Goal: Task Accomplishment & Management: Use online tool/utility

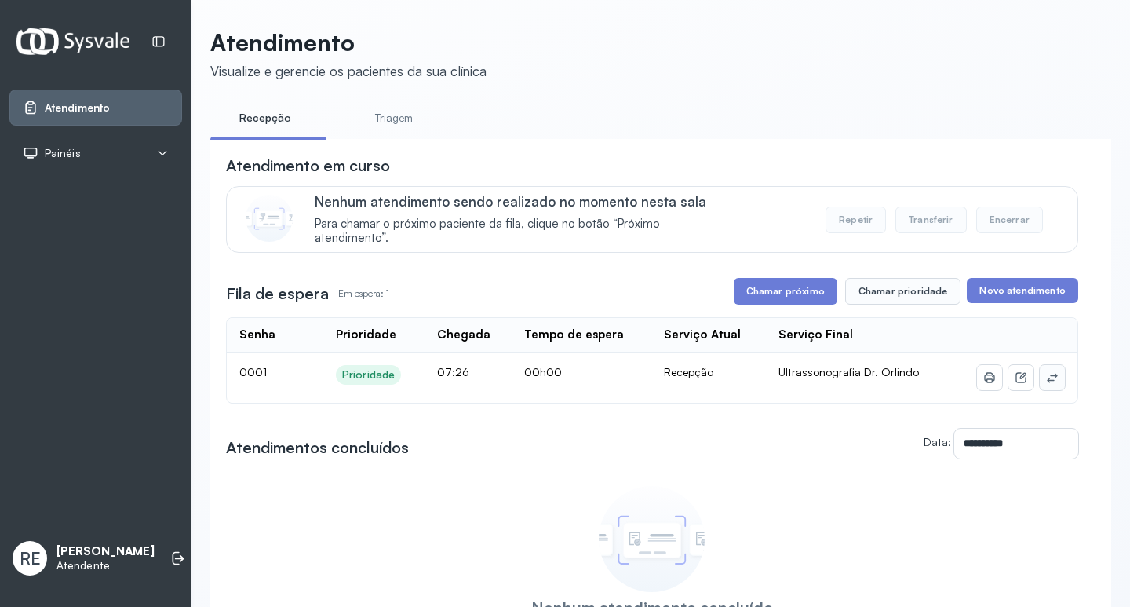
click at [1046, 375] on icon at bounding box center [1052, 377] width 13 height 13
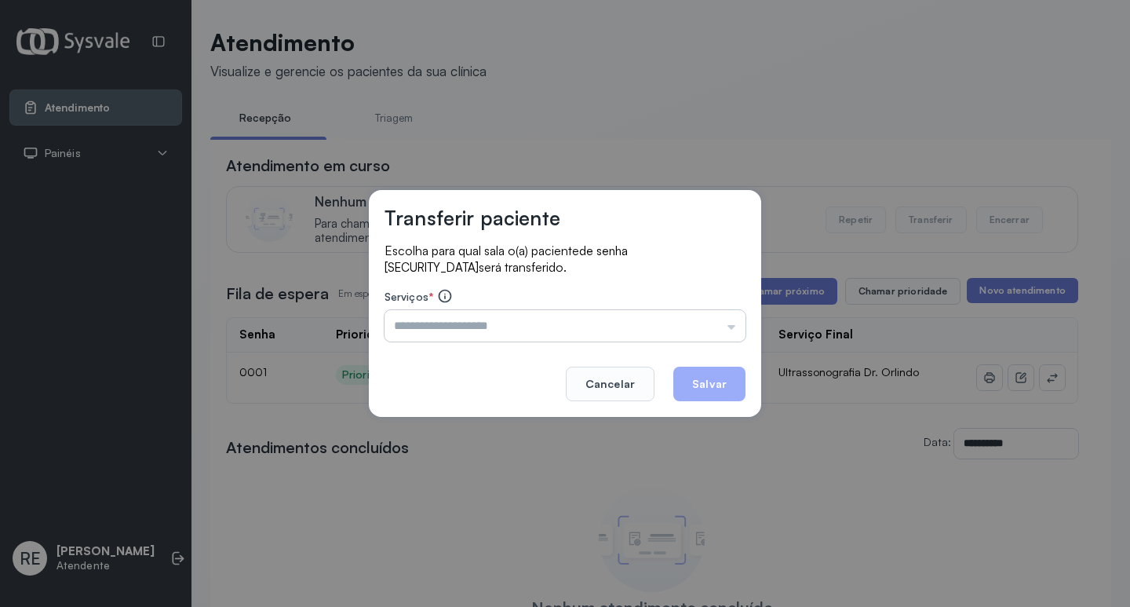
click at [608, 329] on input "text" at bounding box center [565, 325] width 361 height 31
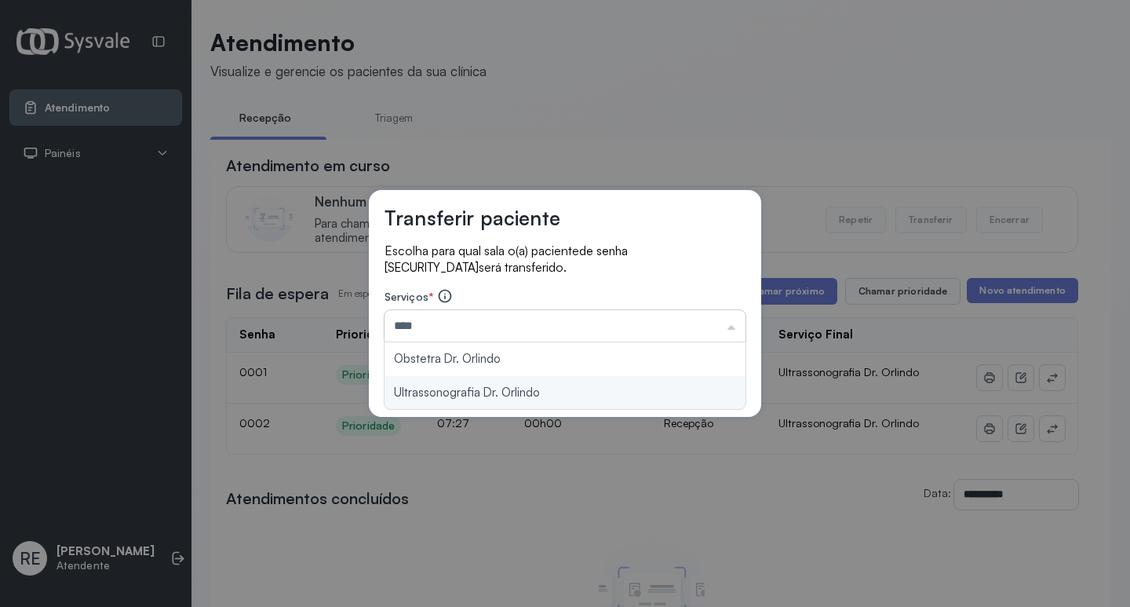
type input "**********"
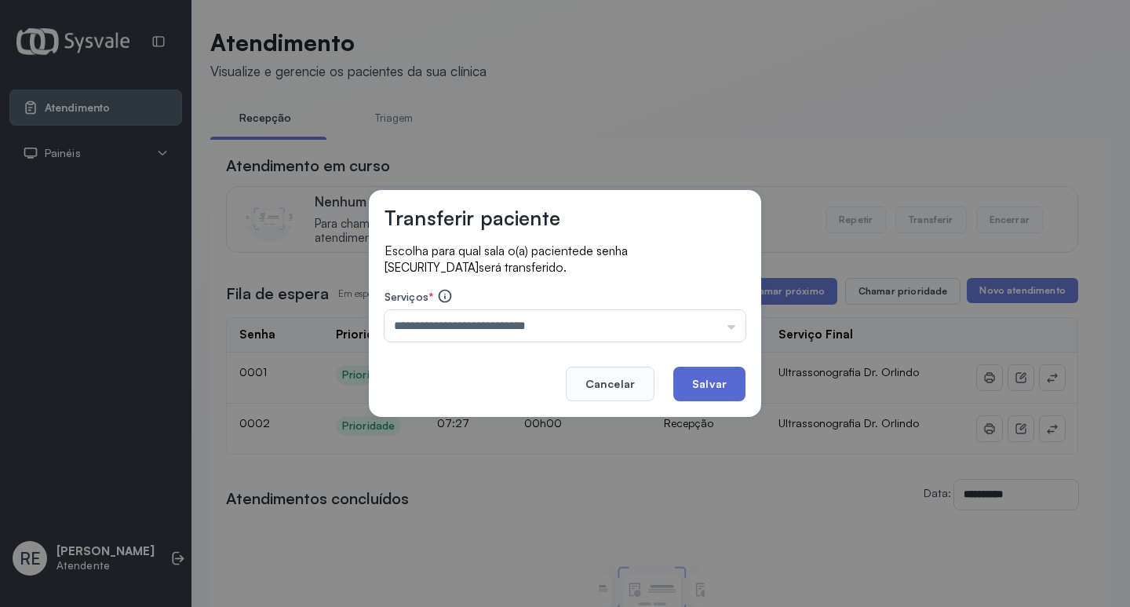
click at [730, 381] on button "Salvar" at bounding box center [709, 384] width 72 height 35
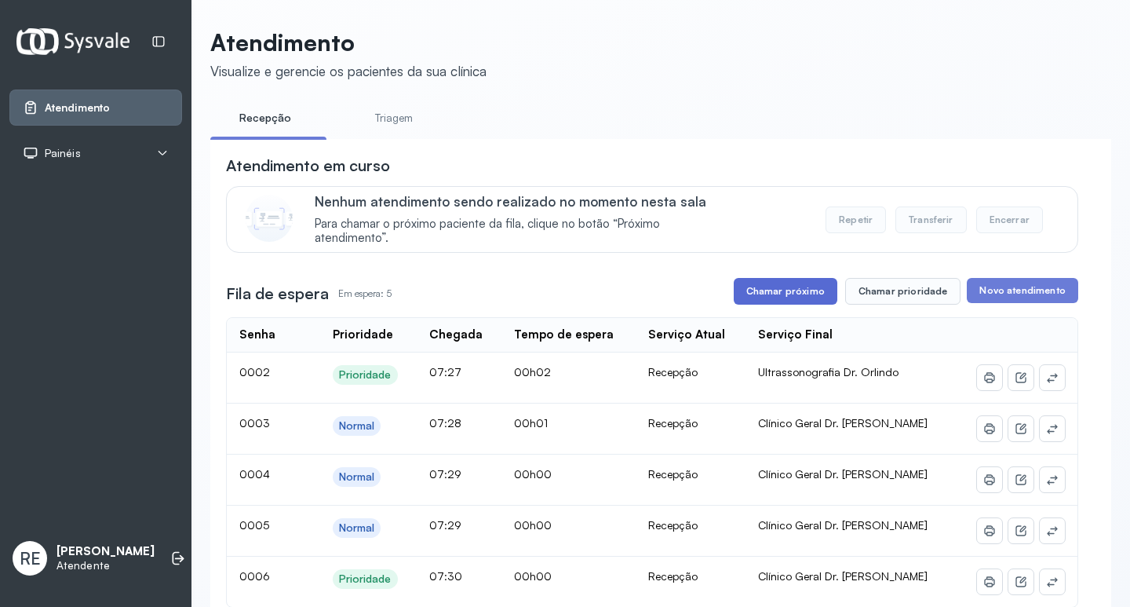
click at [774, 285] on button "Chamar próximo" at bounding box center [786, 291] width 104 height 27
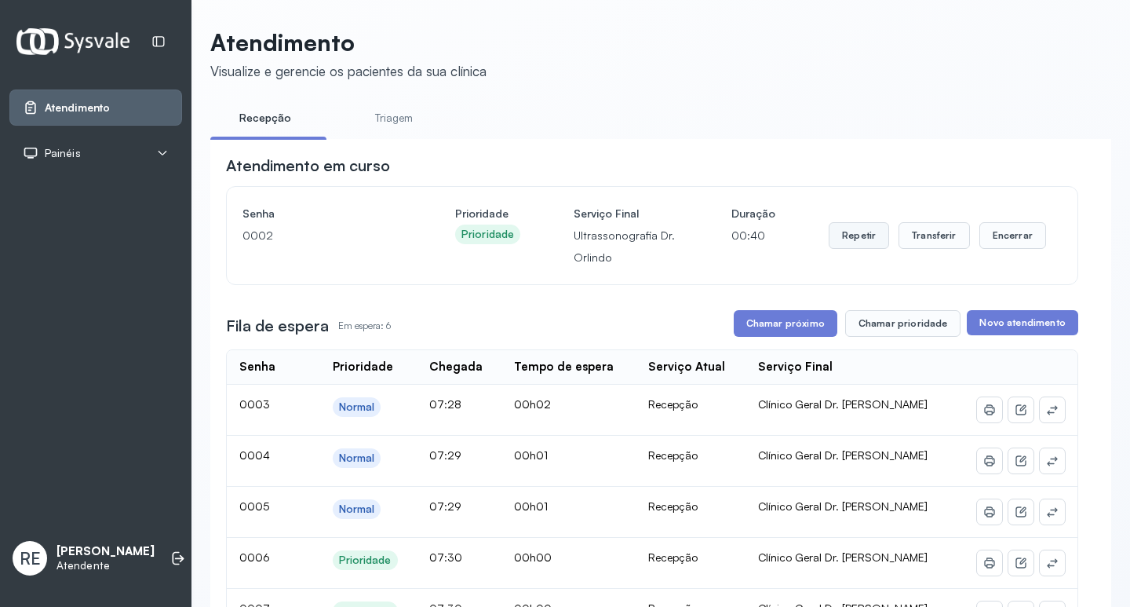
click at [839, 246] on button "Repetir" at bounding box center [859, 235] width 60 height 27
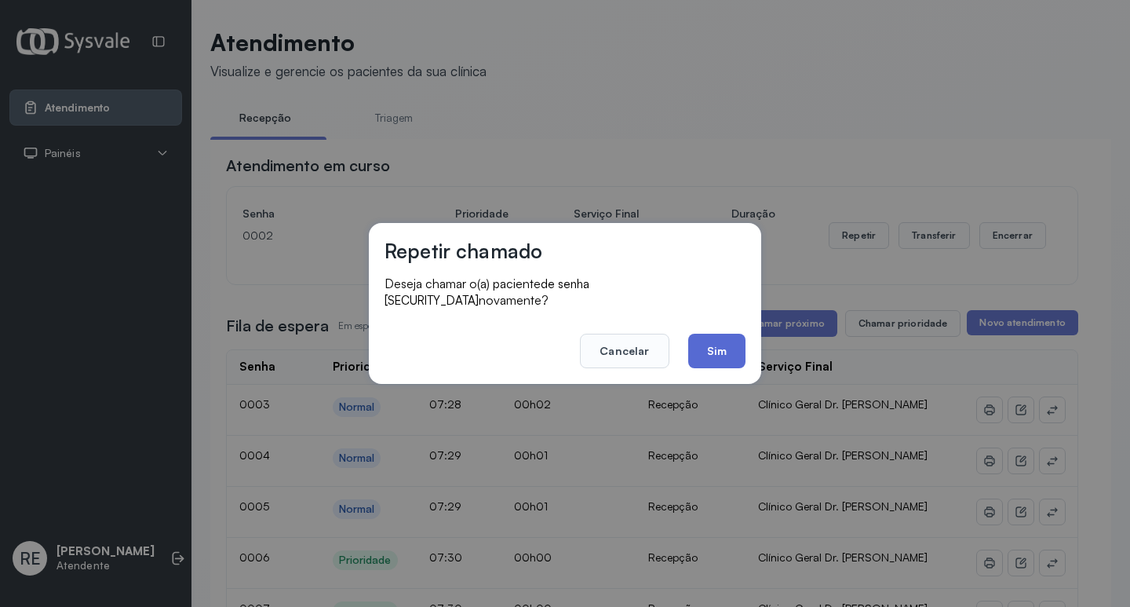
click at [726, 358] on button "Sim" at bounding box center [716, 351] width 57 height 35
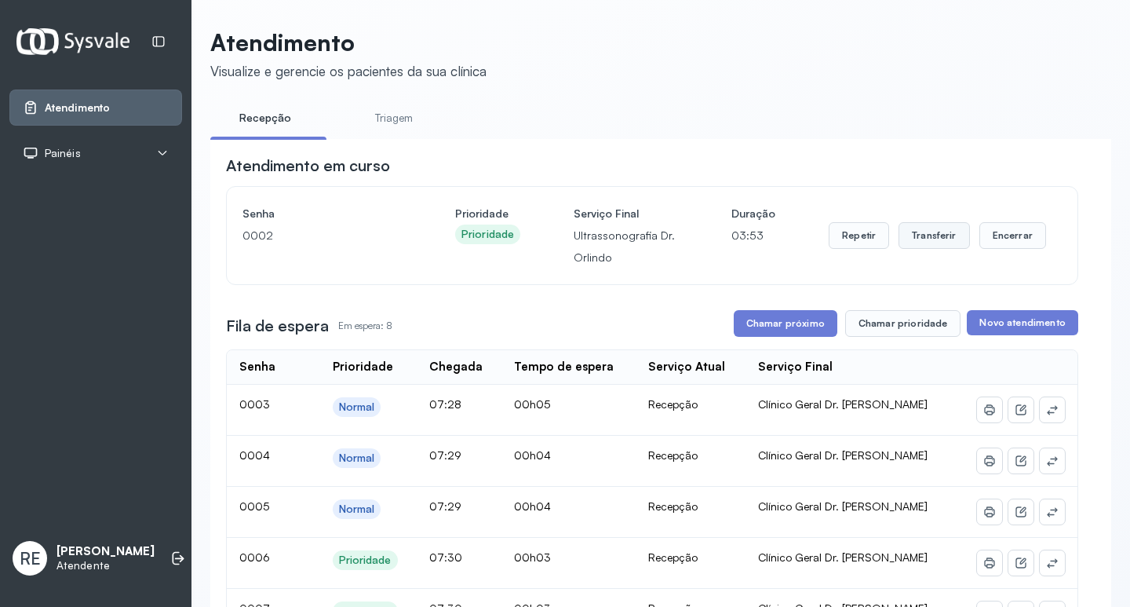
click at [943, 239] on button "Transferir" at bounding box center [934, 235] width 71 height 27
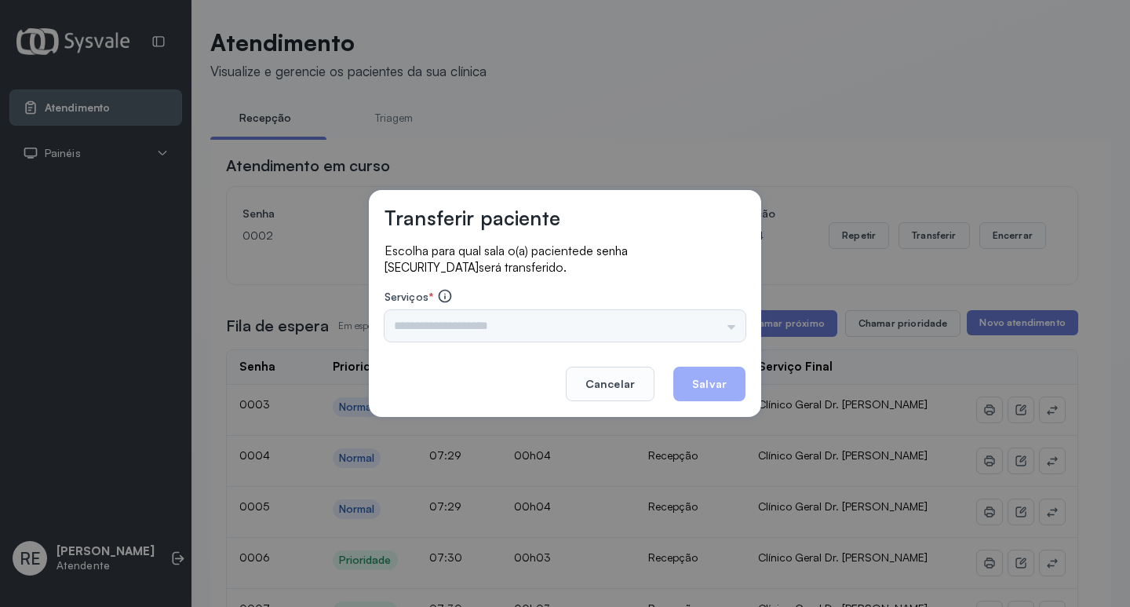
click at [451, 319] on div "Triagem Ortopedista Dr. Mauricio Ortopedista Dr. Ramon Ginecologista Dr. Amilto…" at bounding box center [565, 325] width 361 height 31
click at [451, 319] on input "text" at bounding box center [565, 325] width 361 height 31
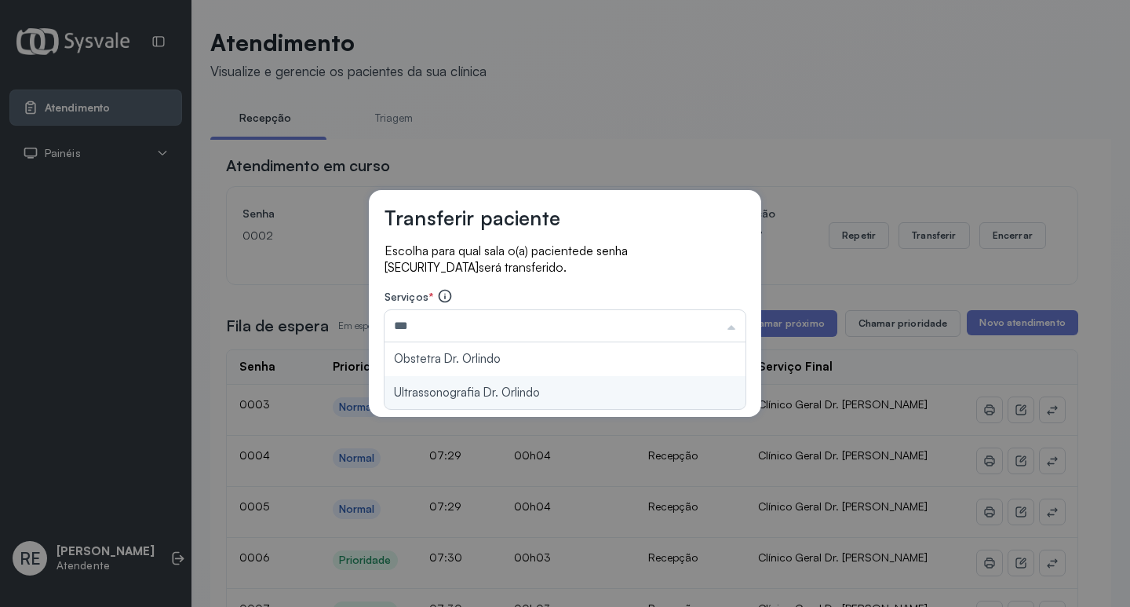
type input "**********"
click at [469, 388] on div "**********" at bounding box center [565, 303] width 392 height 227
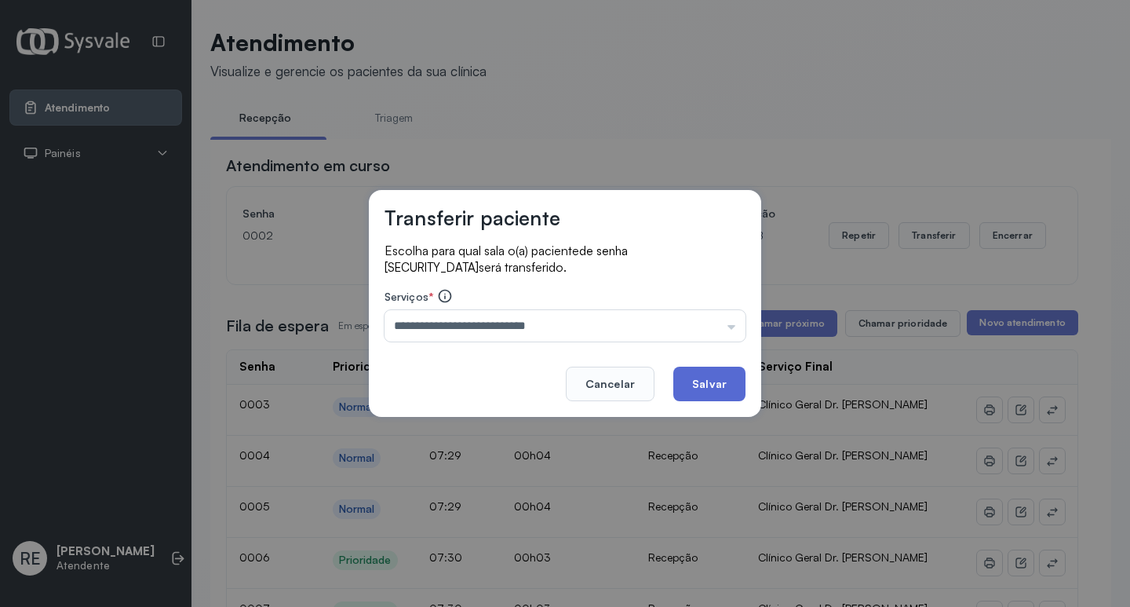
click at [704, 381] on button "Salvar" at bounding box center [709, 384] width 72 height 35
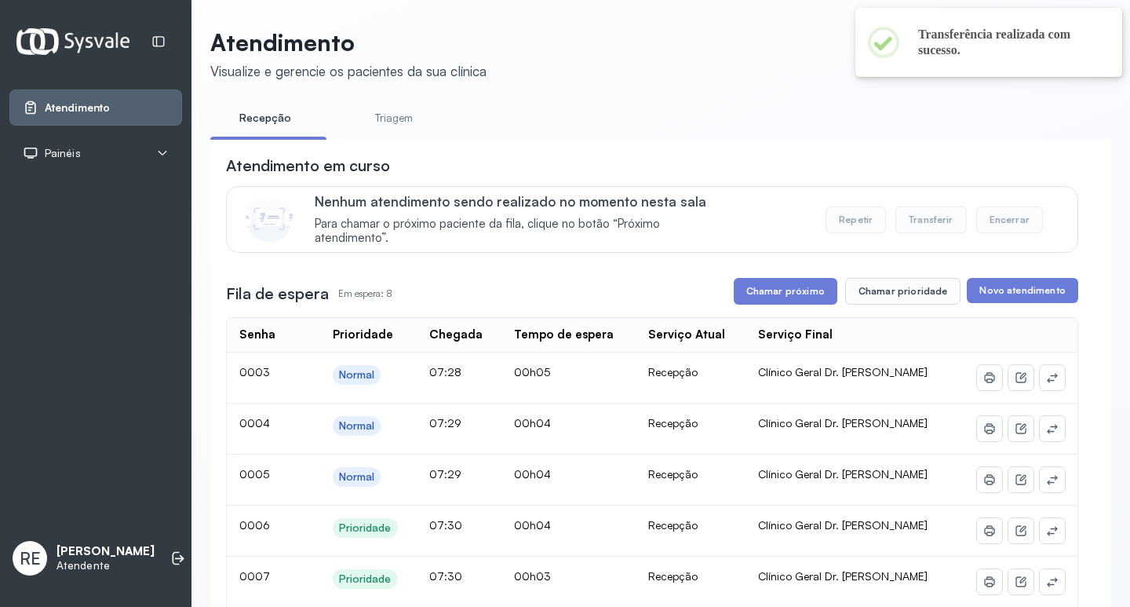
scroll to position [78, 0]
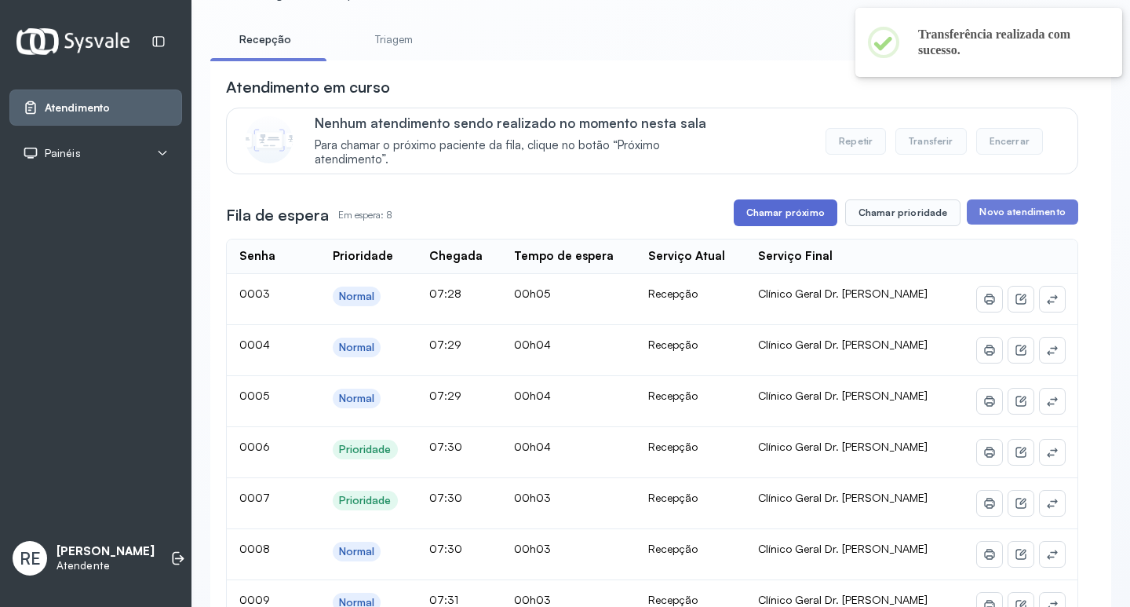
click at [809, 207] on button "Chamar próximo" at bounding box center [786, 212] width 104 height 27
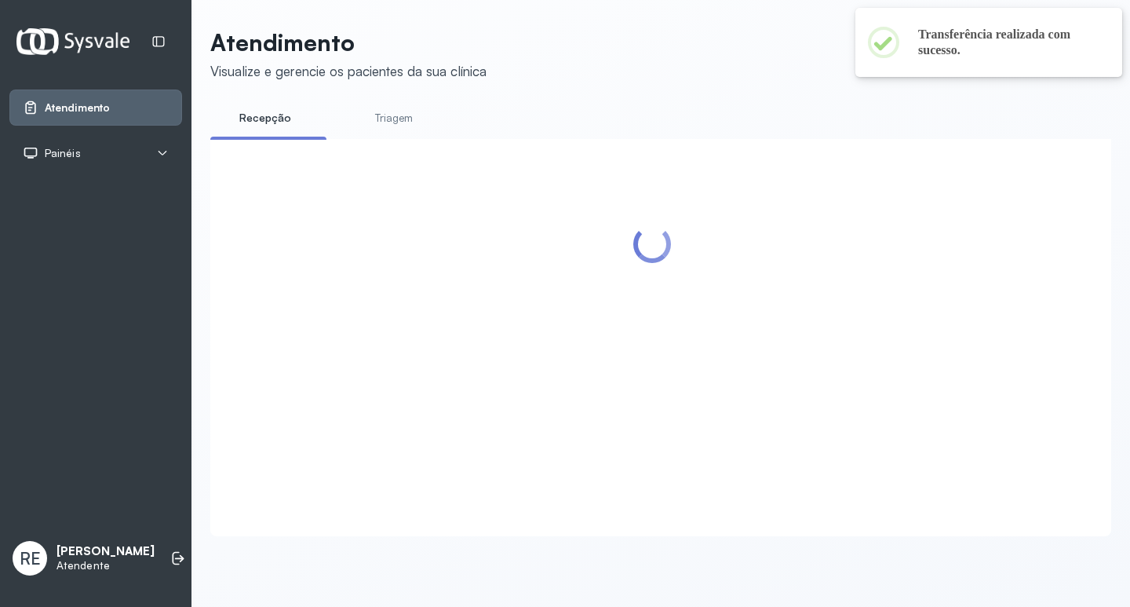
scroll to position [0, 0]
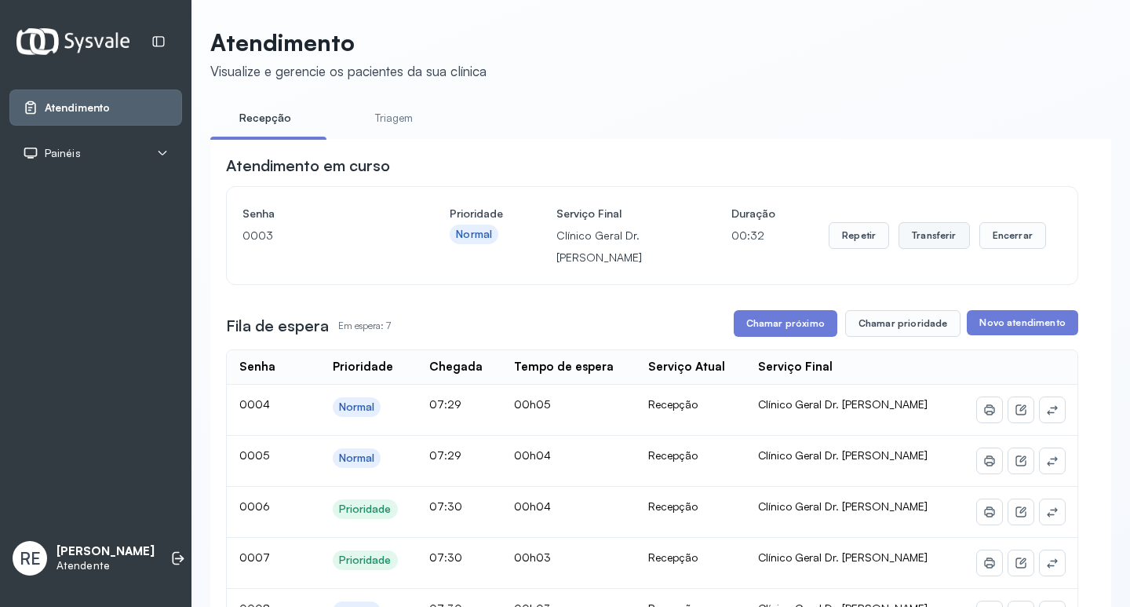
click at [941, 232] on button "Transferir" at bounding box center [934, 235] width 71 height 27
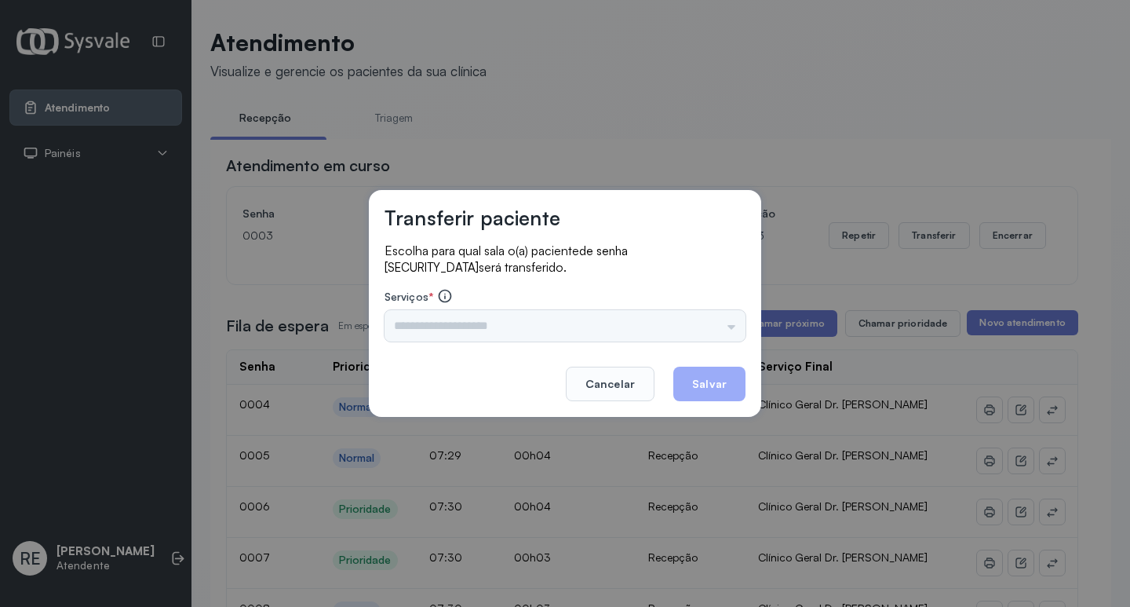
drag, startPoint x: 488, startPoint y: 333, endPoint x: 481, endPoint y: 325, distance: 10.6
click at [487, 333] on input "text" at bounding box center [565, 325] width 361 height 31
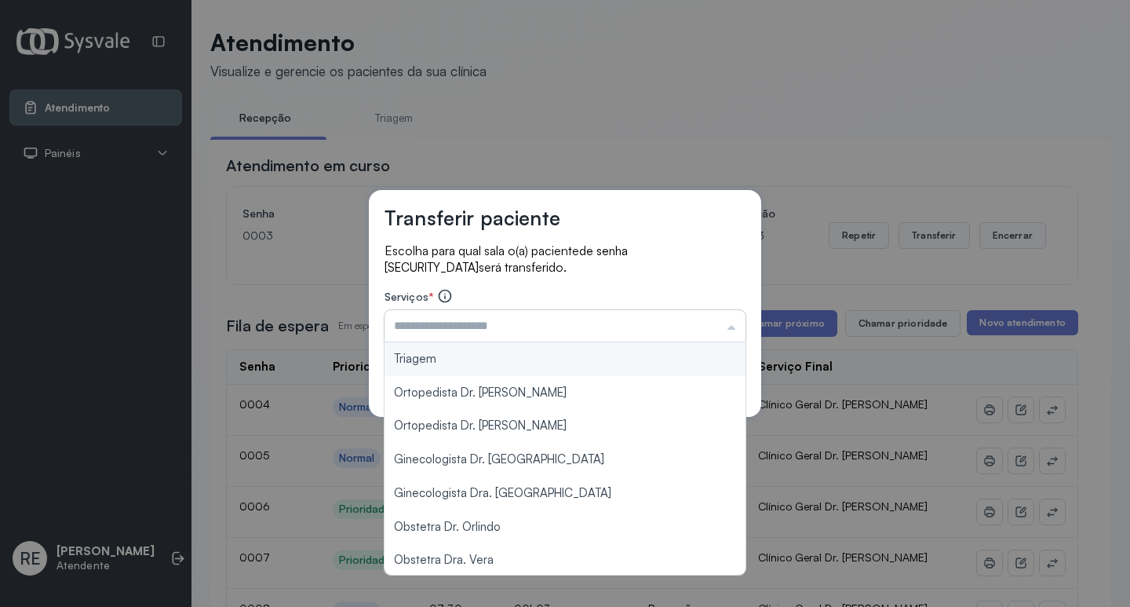
click at [481, 325] on input "text" at bounding box center [565, 325] width 361 height 31
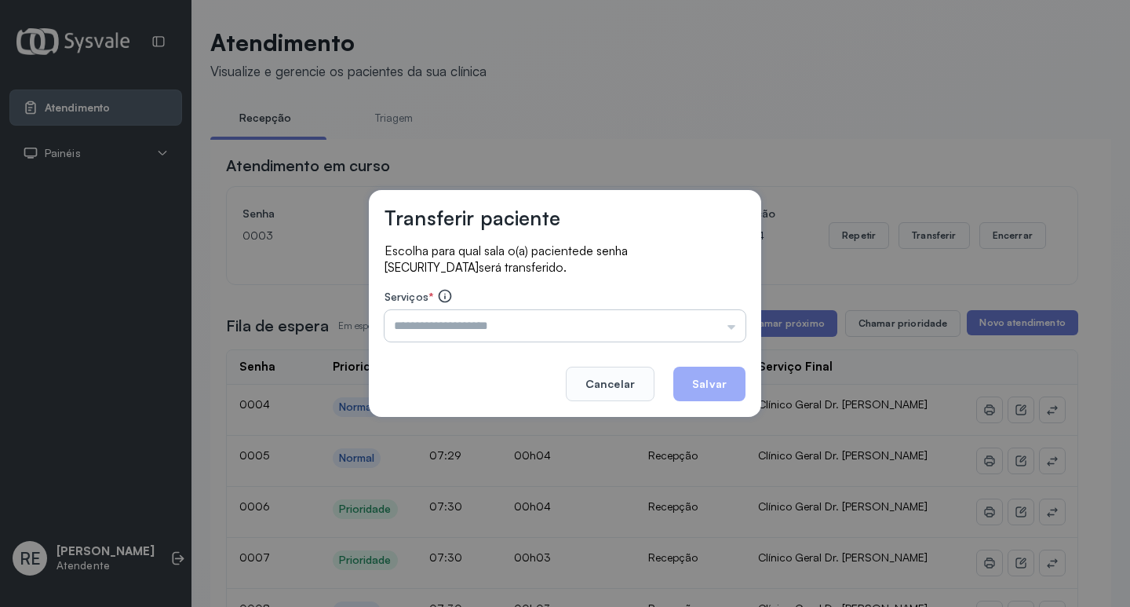
click at [481, 325] on input "text" at bounding box center [565, 325] width 361 height 31
type input "**********"
click at [724, 382] on button "Salvar" at bounding box center [709, 384] width 72 height 35
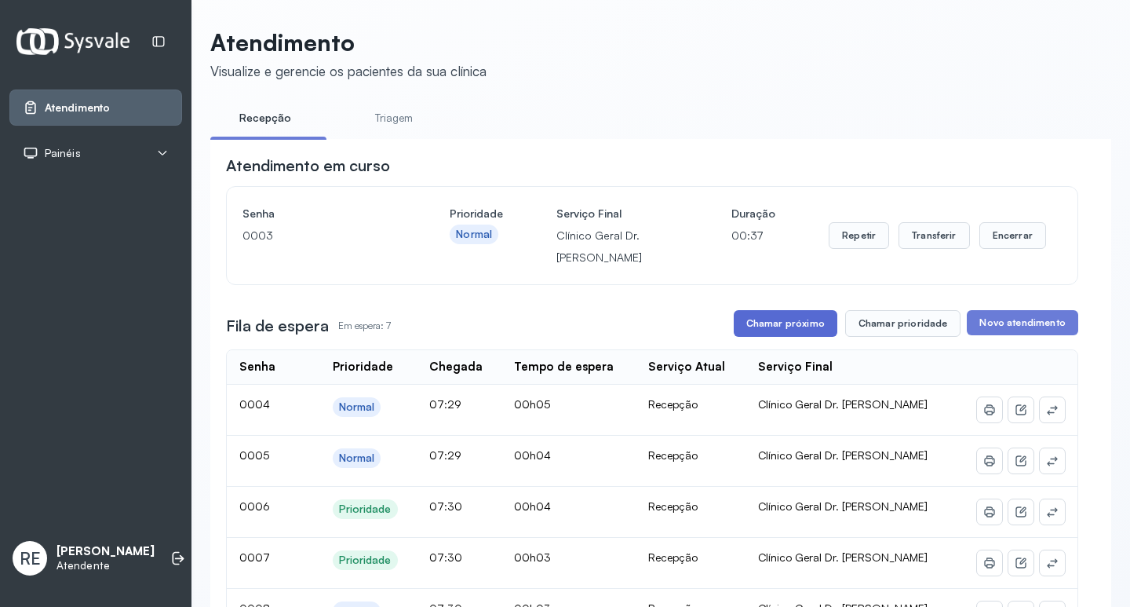
click at [741, 337] on button "Chamar próximo" at bounding box center [786, 323] width 104 height 27
click at [913, 246] on button "Transferir" at bounding box center [934, 235] width 71 height 27
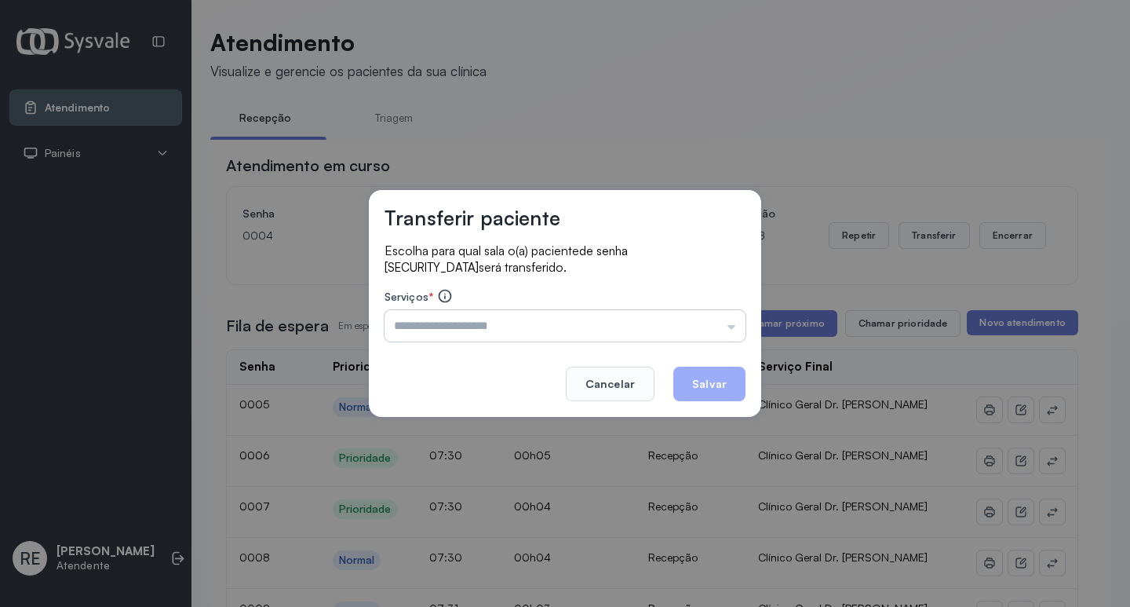
click at [497, 326] on input "text" at bounding box center [565, 325] width 361 height 31
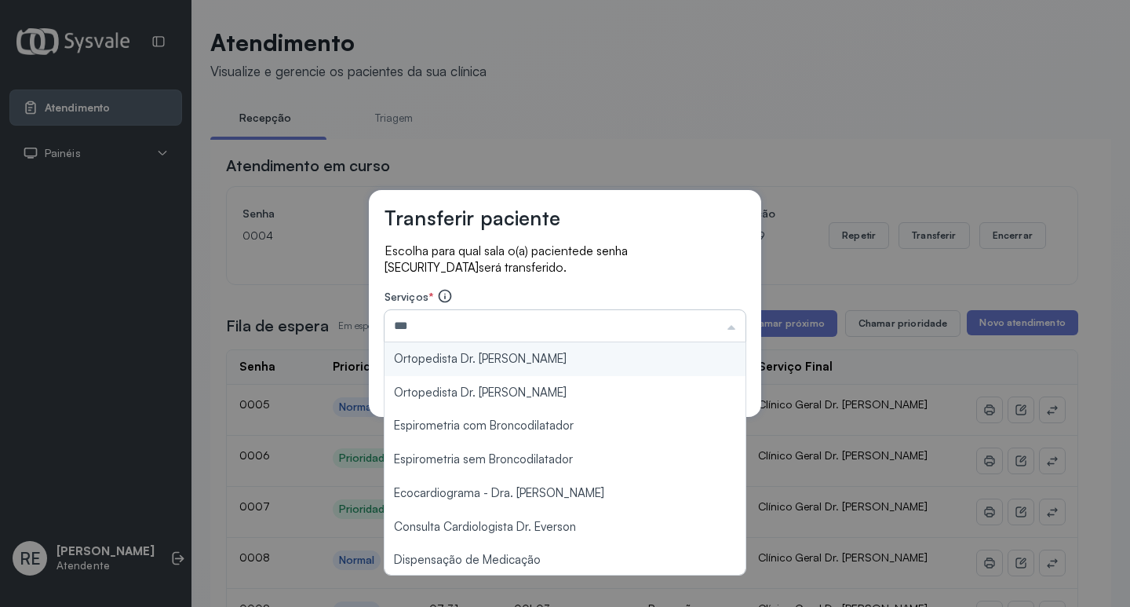
type input "**********"
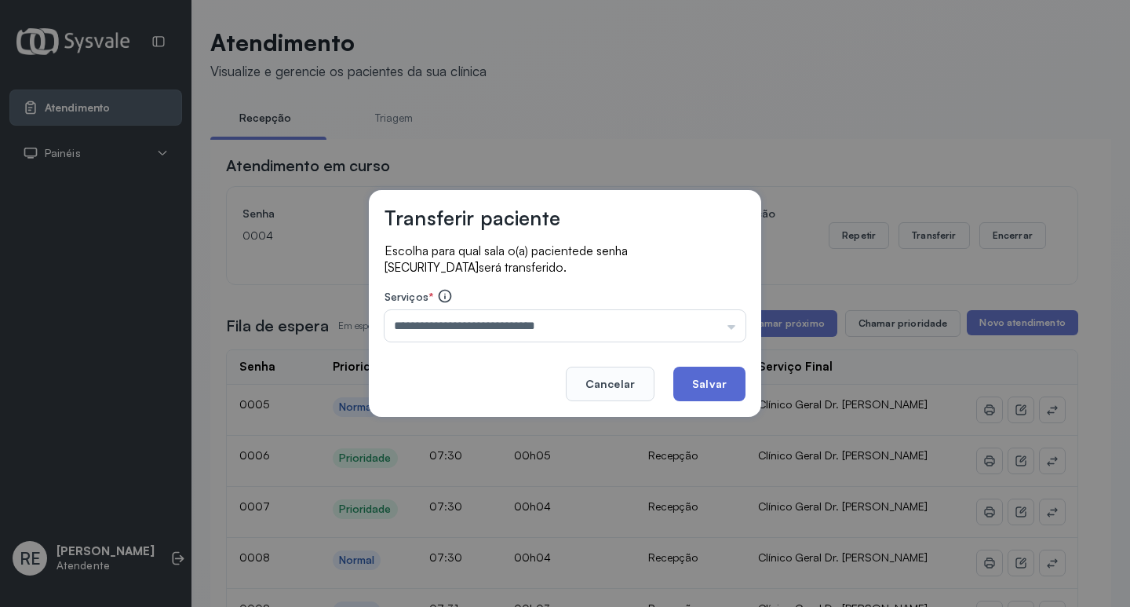
click at [700, 386] on button "Salvar" at bounding box center [709, 384] width 72 height 35
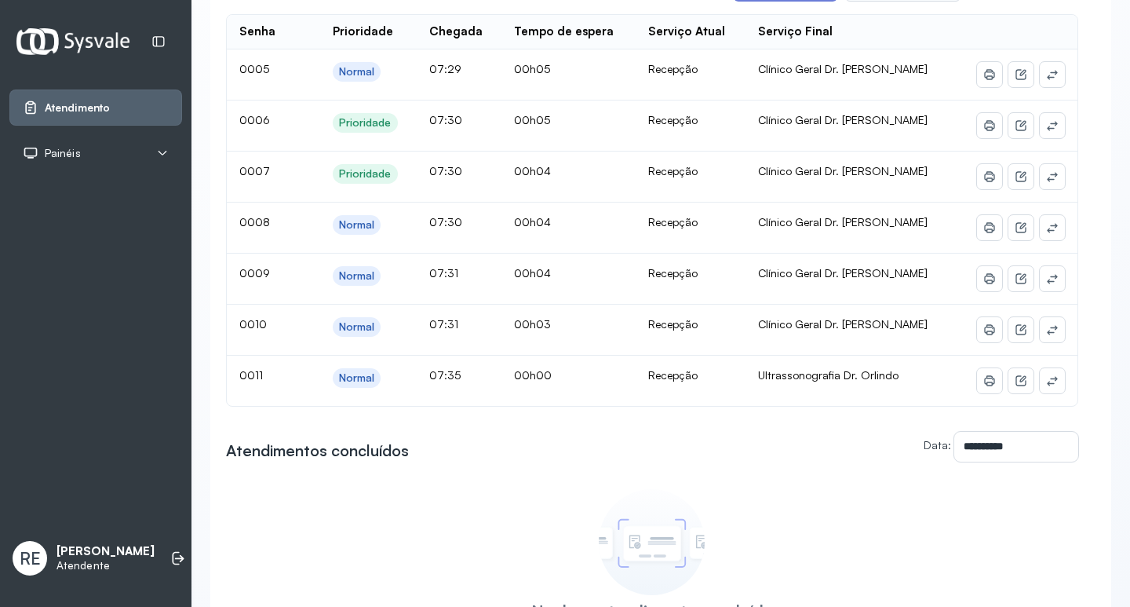
scroll to position [78, 0]
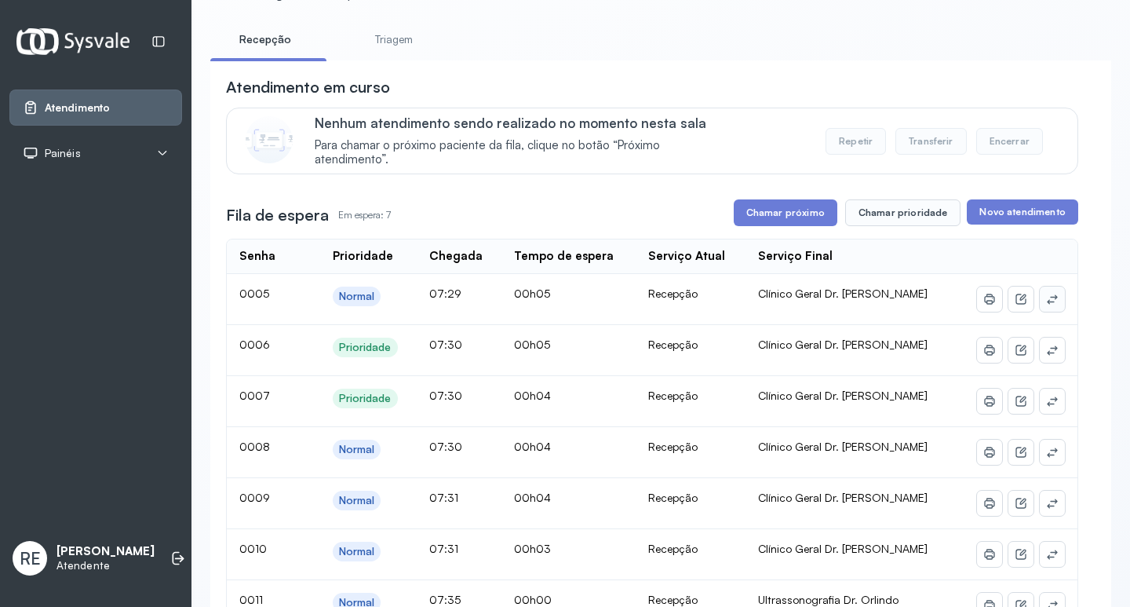
click at [1046, 302] on icon at bounding box center [1052, 299] width 13 height 13
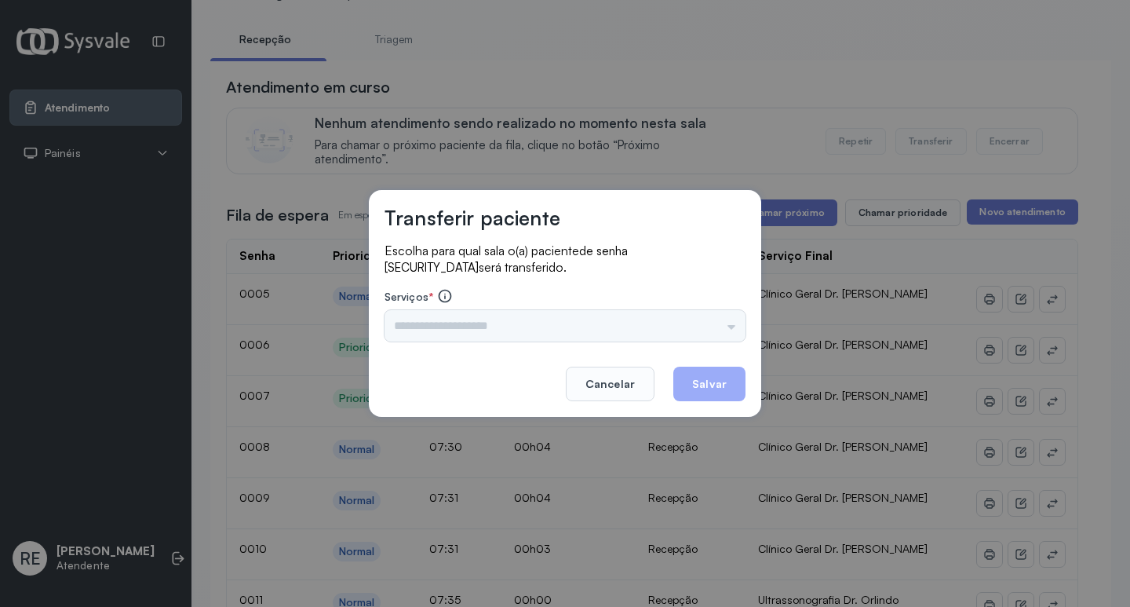
click at [422, 334] on div "Triagem Ortopedista Dr. Mauricio Ortopedista Dr. Ramon Ginecologista Dr. Amilto…" at bounding box center [565, 325] width 361 height 31
click at [422, 334] on input "text" at bounding box center [565, 325] width 361 height 31
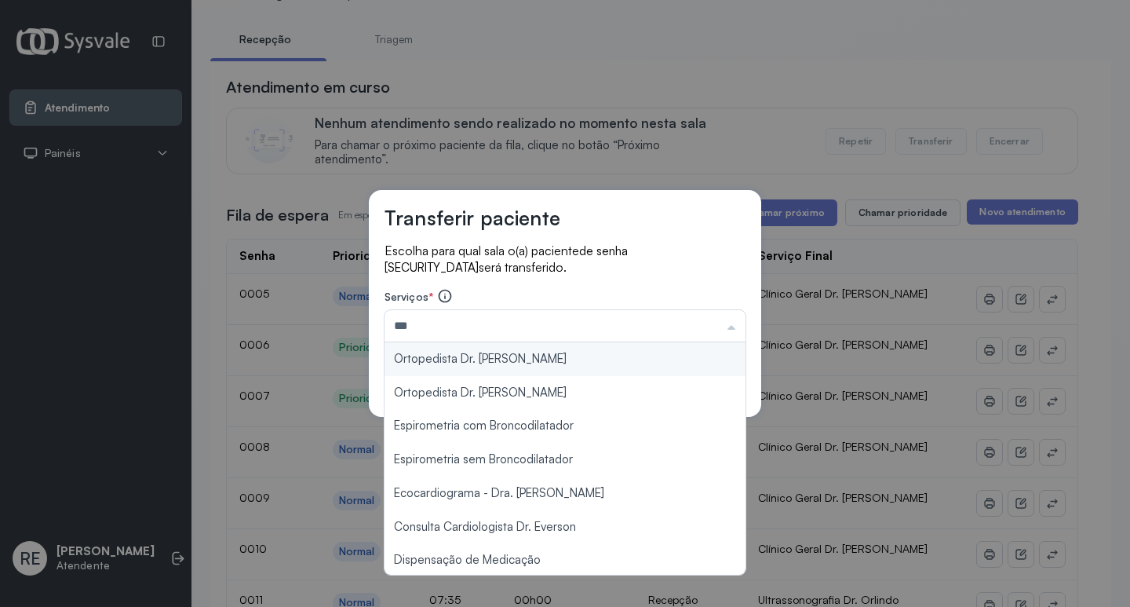
type input "**********"
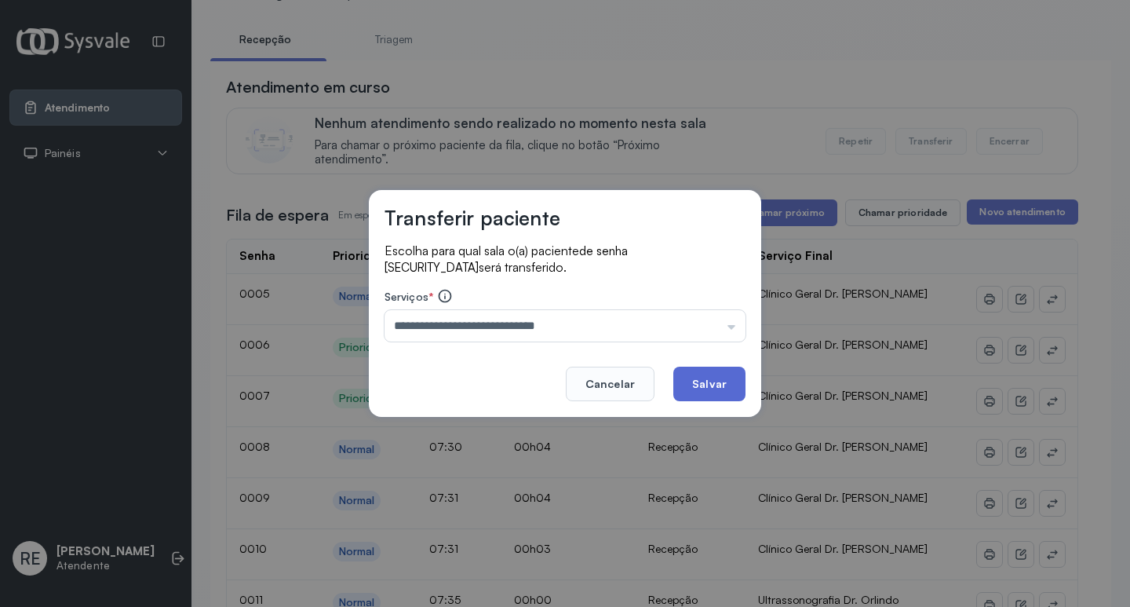
click at [720, 377] on button "Salvar" at bounding box center [709, 384] width 72 height 35
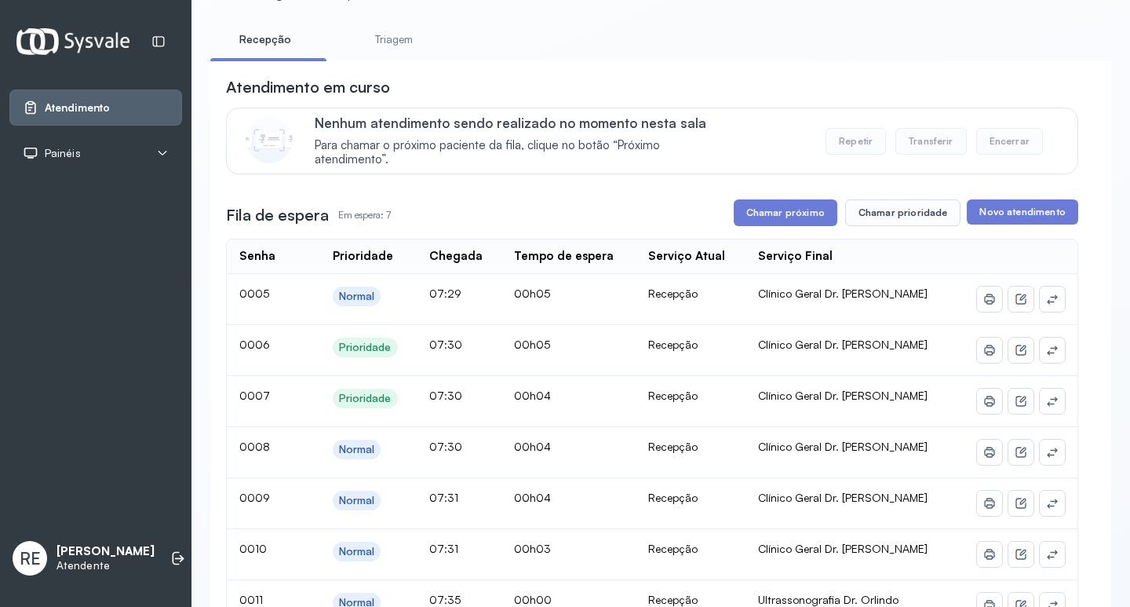
scroll to position [0, 0]
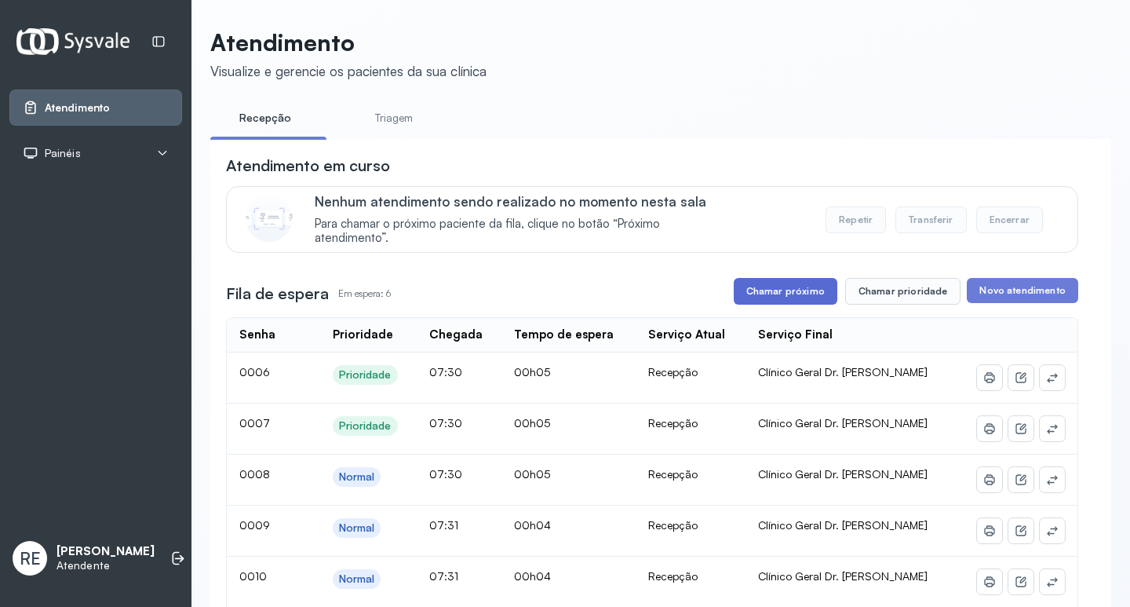
click at [782, 296] on button "Chamar próximo" at bounding box center [786, 291] width 104 height 27
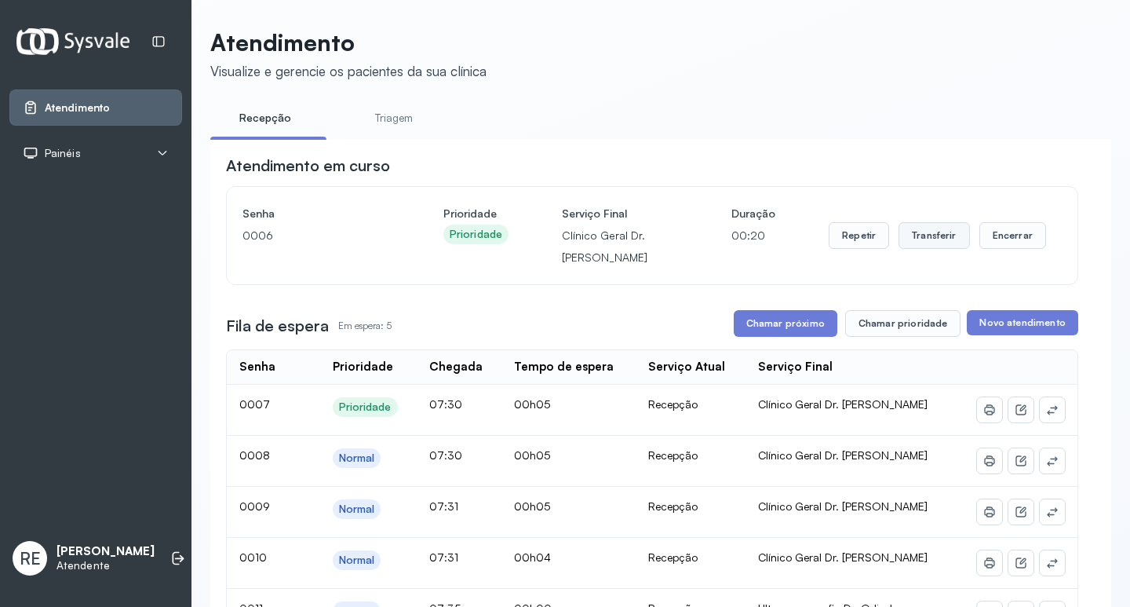
click at [931, 239] on button "Transferir" at bounding box center [934, 235] width 71 height 27
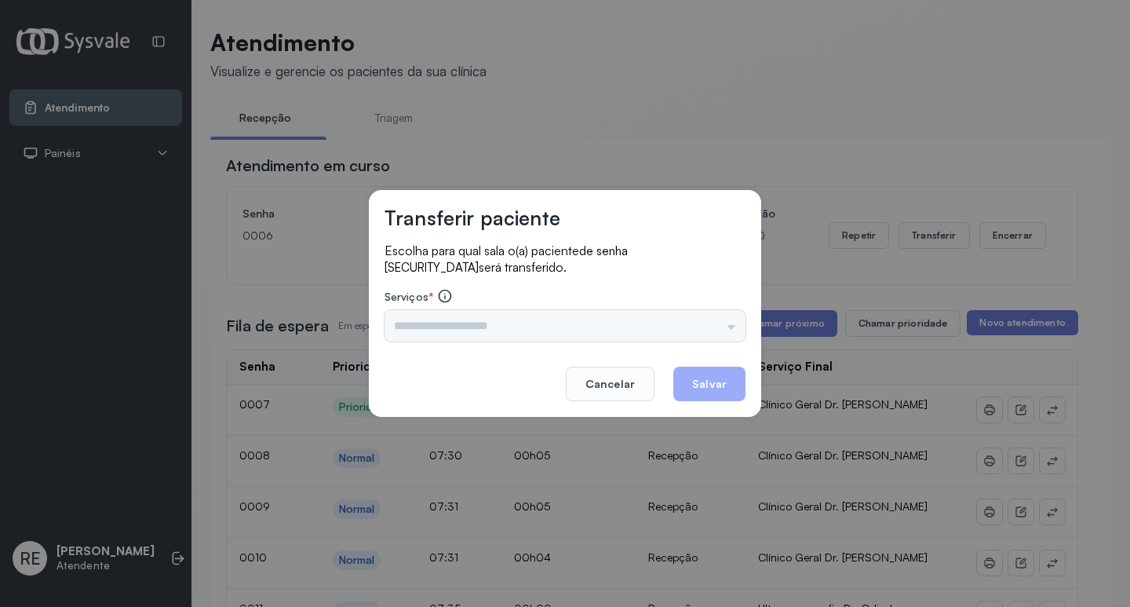
click at [490, 327] on input "text" at bounding box center [565, 325] width 361 height 31
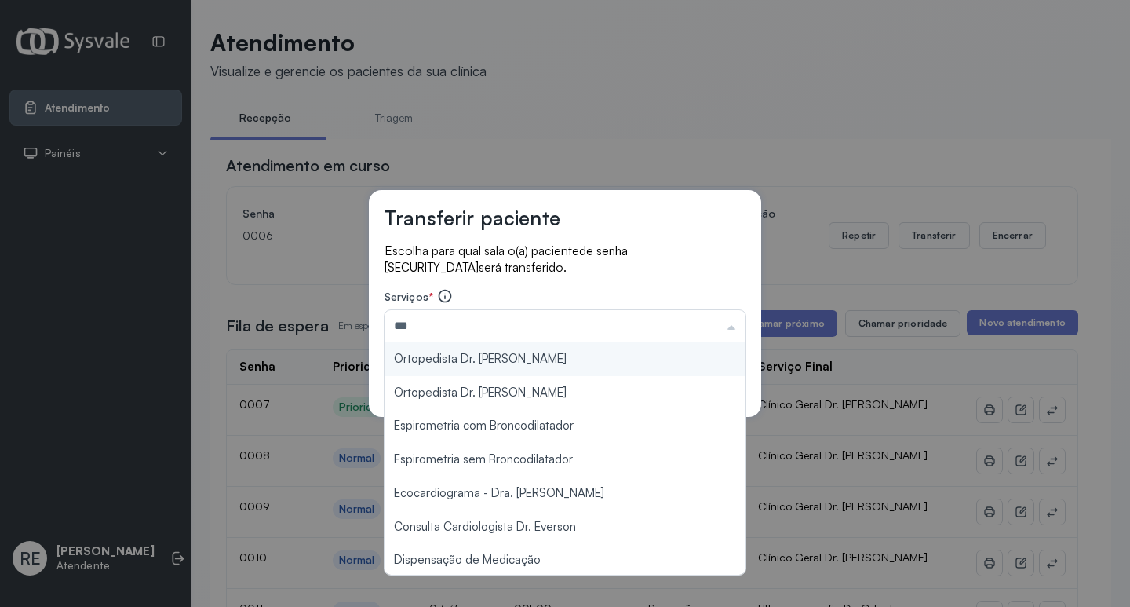
type input "**********"
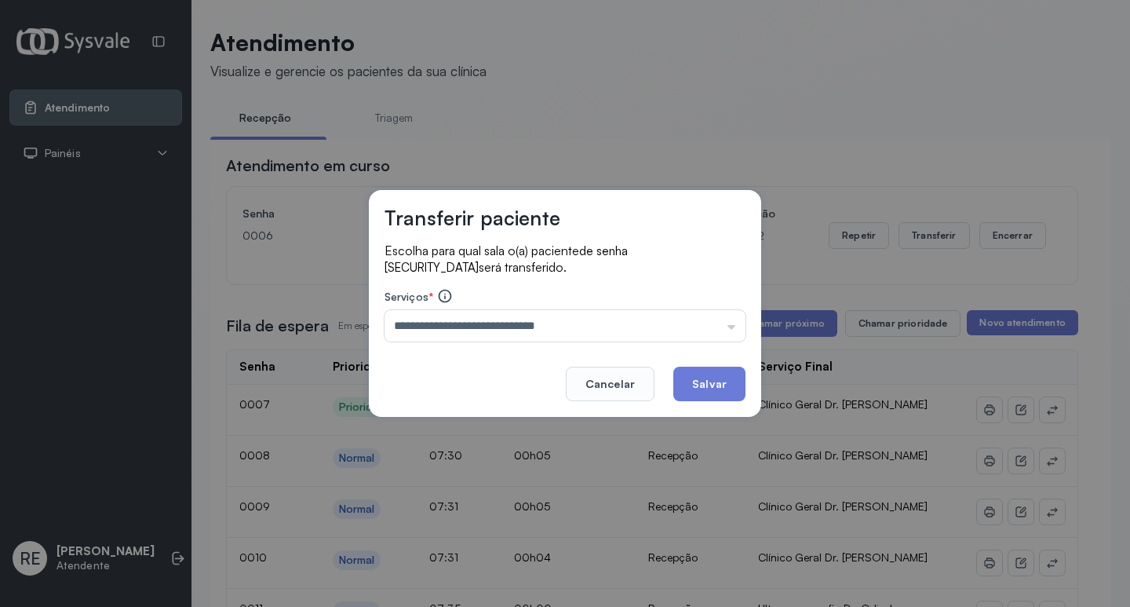
drag, startPoint x: 685, startPoint y: 381, endPoint x: 756, endPoint y: 348, distance: 78.3
click at [691, 377] on button "Salvar" at bounding box center [709, 384] width 72 height 35
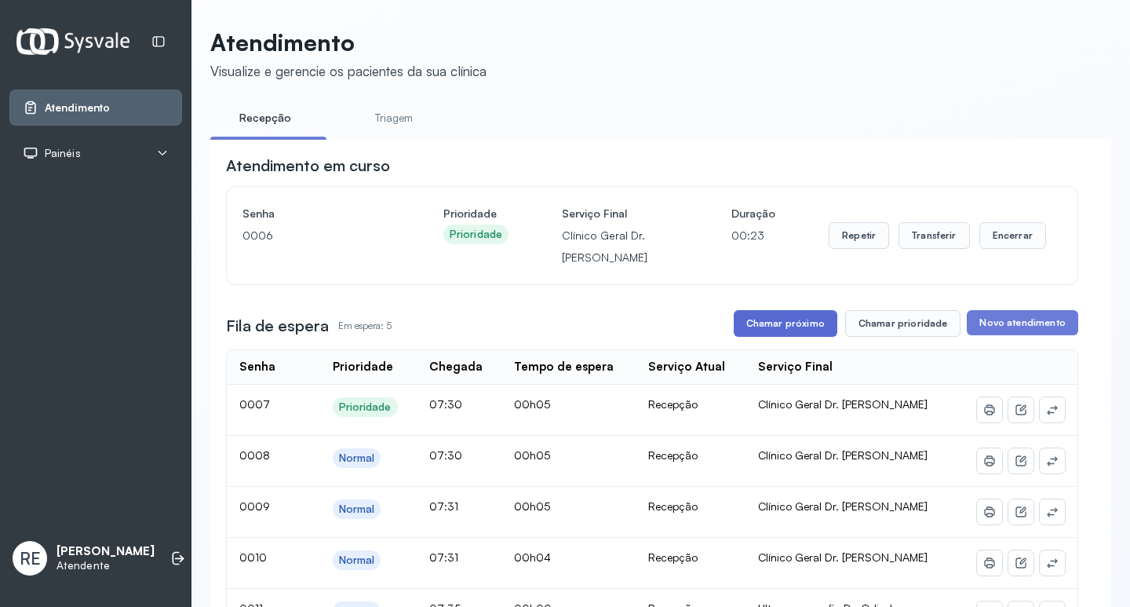
click at [803, 322] on button "Chamar próximo" at bounding box center [786, 323] width 104 height 27
click at [951, 234] on button "Transferir" at bounding box center [934, 235] width 71 height 27
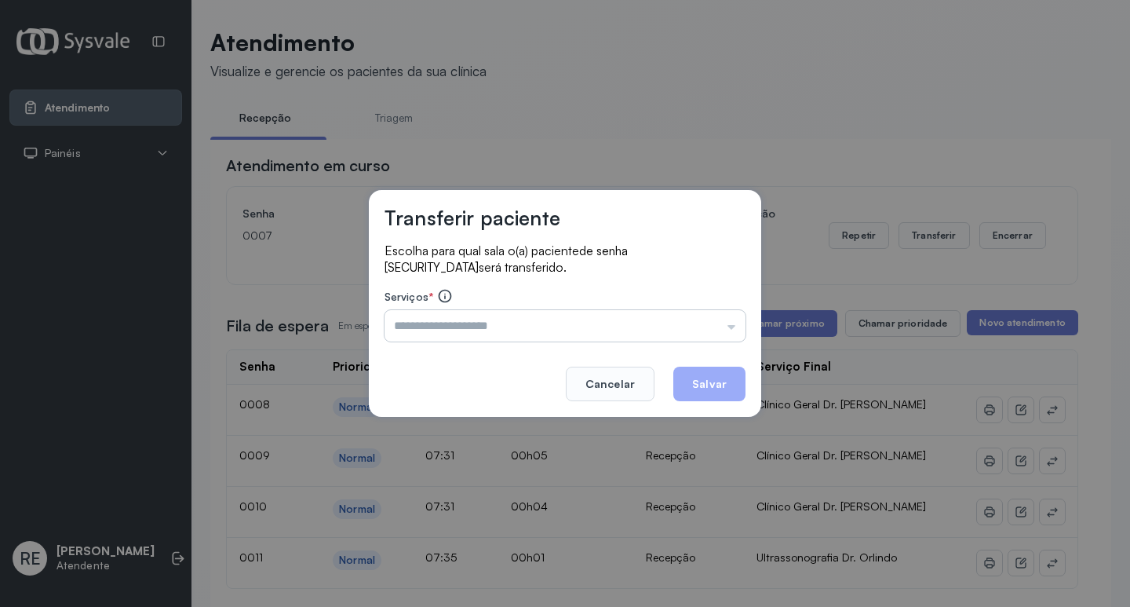
click at [503, 323] on input "text" at bounding box center [565, 325] width 361 height 31
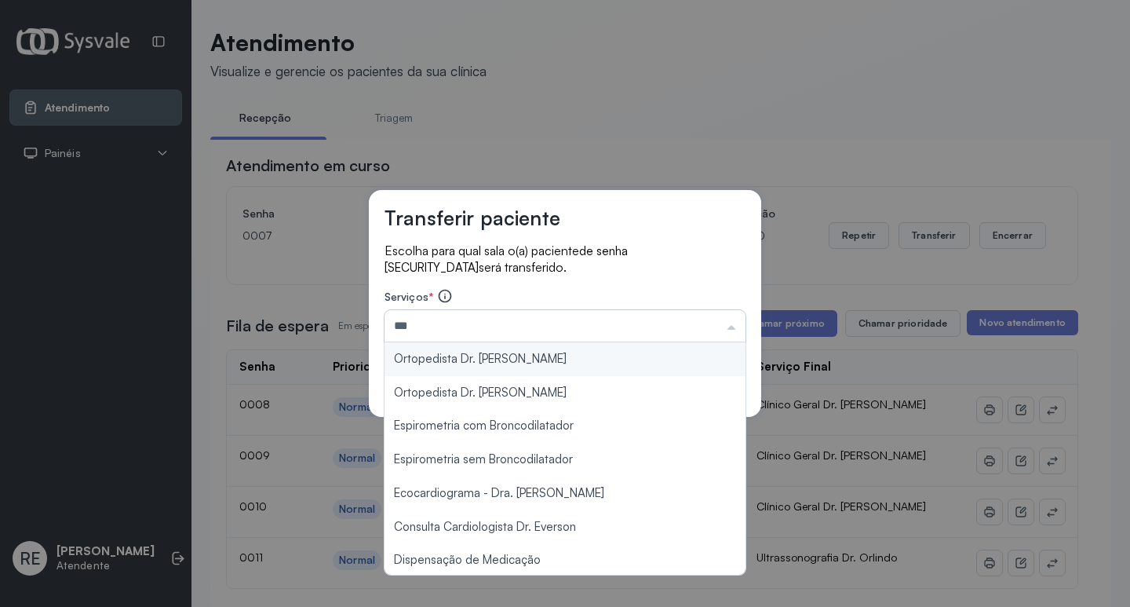
type input "**********"
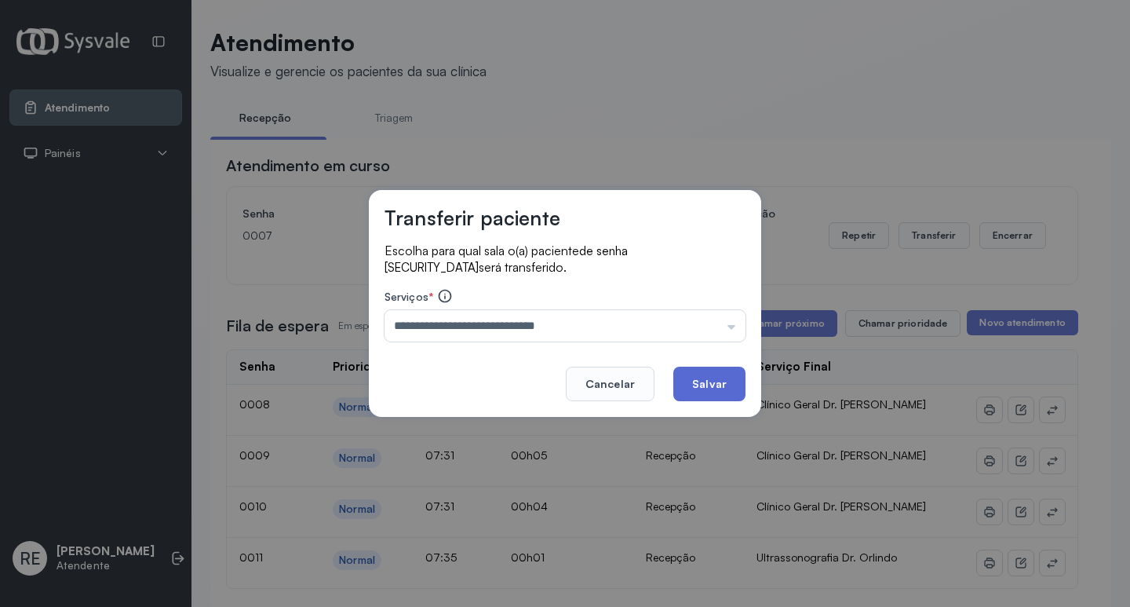
drag, startPoint x: 717, startPoint y: 384, endPoint x: 770, endPoint y: 340, distance: 69.1
click at [718, 383] on button "Salvar" at bounding box center [709, 384] width 72 height 35
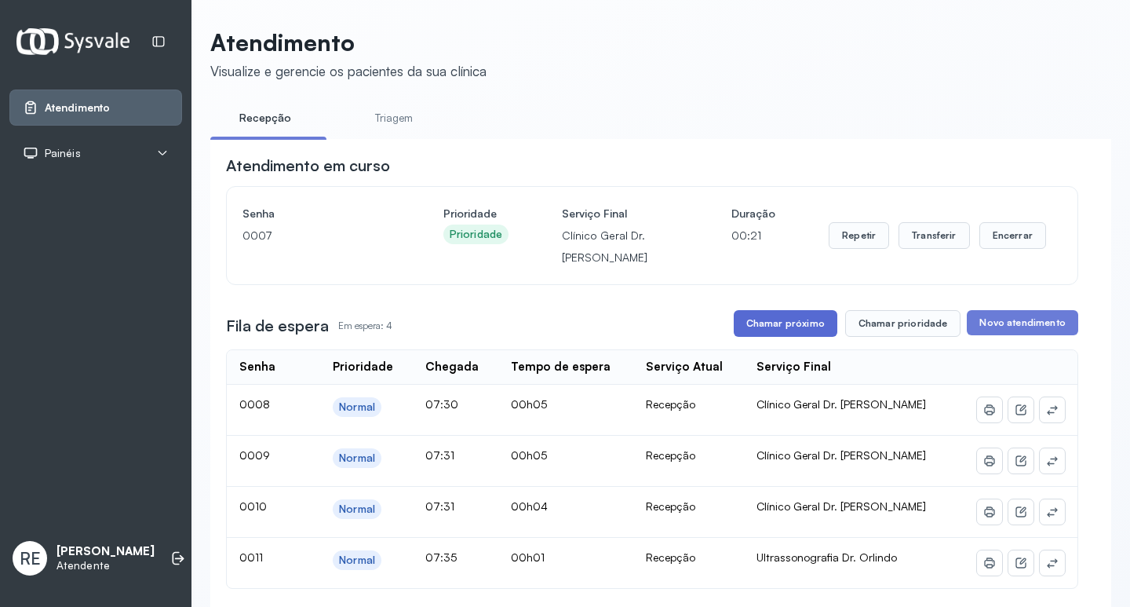
click at [771, 337] on button "Chamar próximo" at bounding box center [786, 323] width 104 height 27
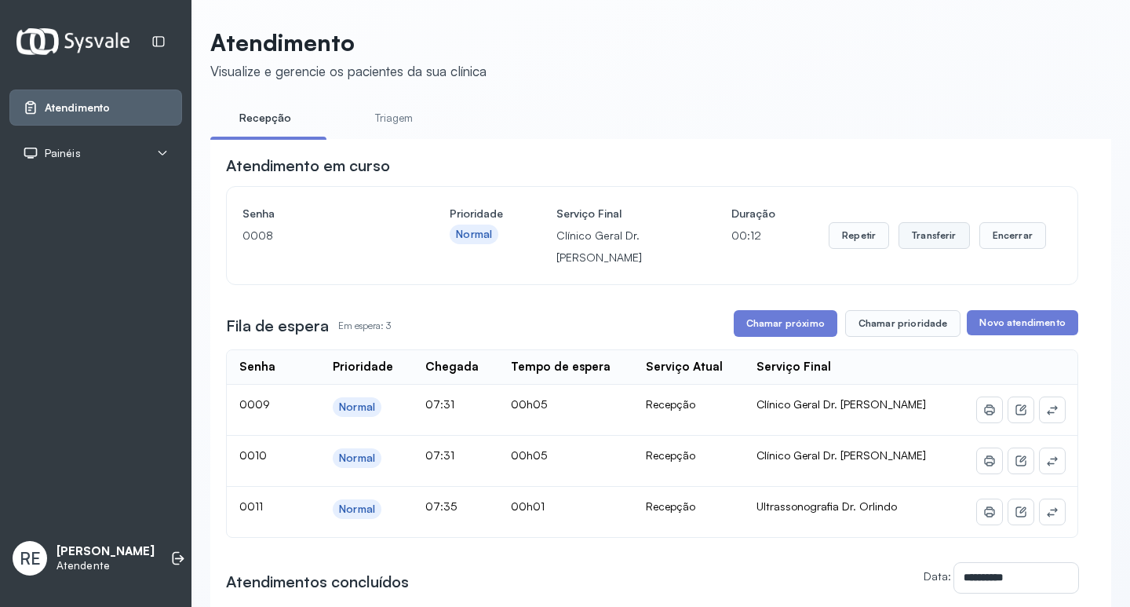
click at [932, 236] on button "Transferir" at bounding box center [934, 235] width 71 height 27
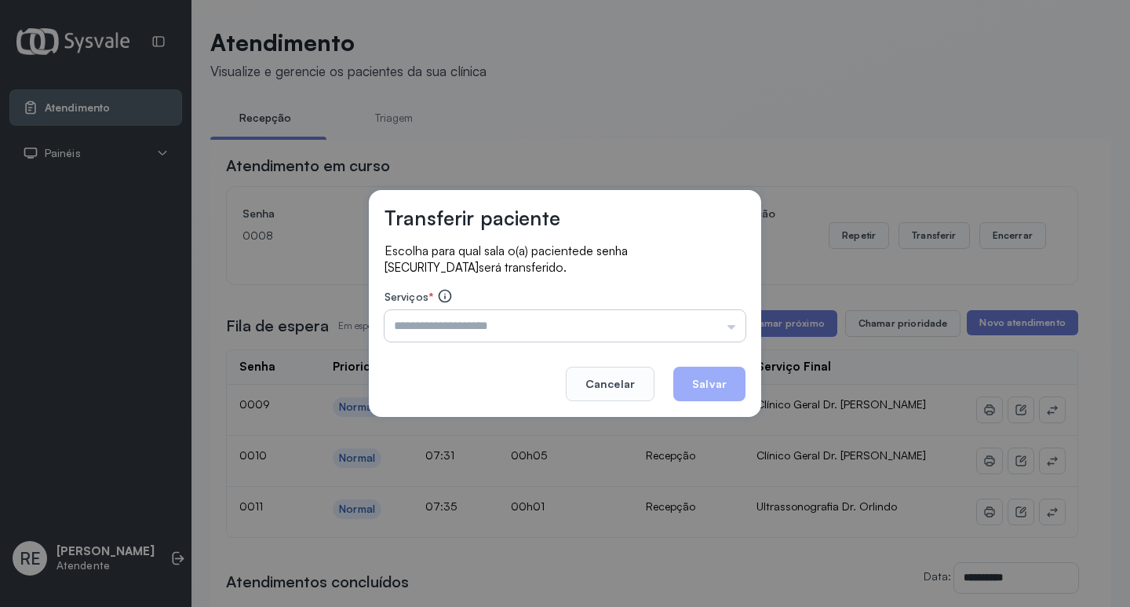
click at [505, 333] on input "text" at bounding box center [565, 325] width 361 height 31
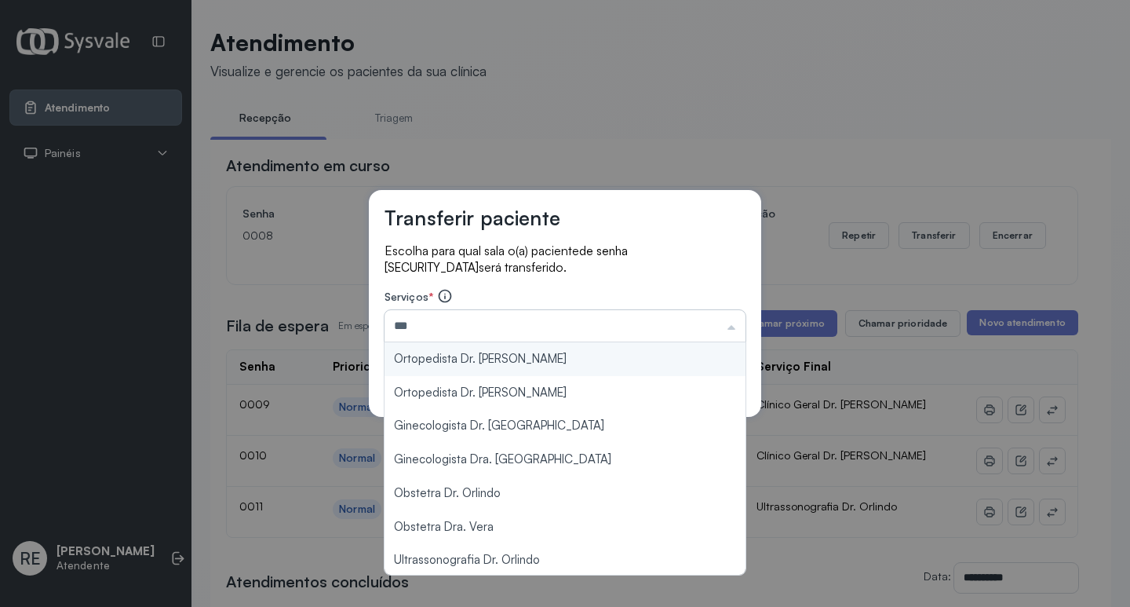
type input "**********"
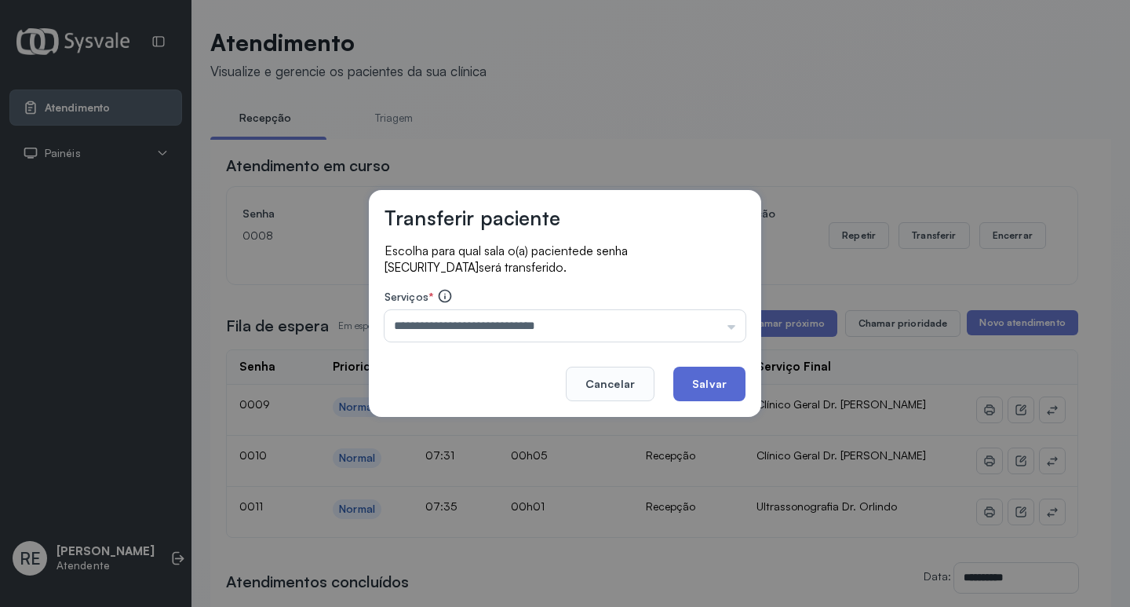
click at [695, 377] on button "Salvar" at bounding box center [709, 384] width 72 height 35
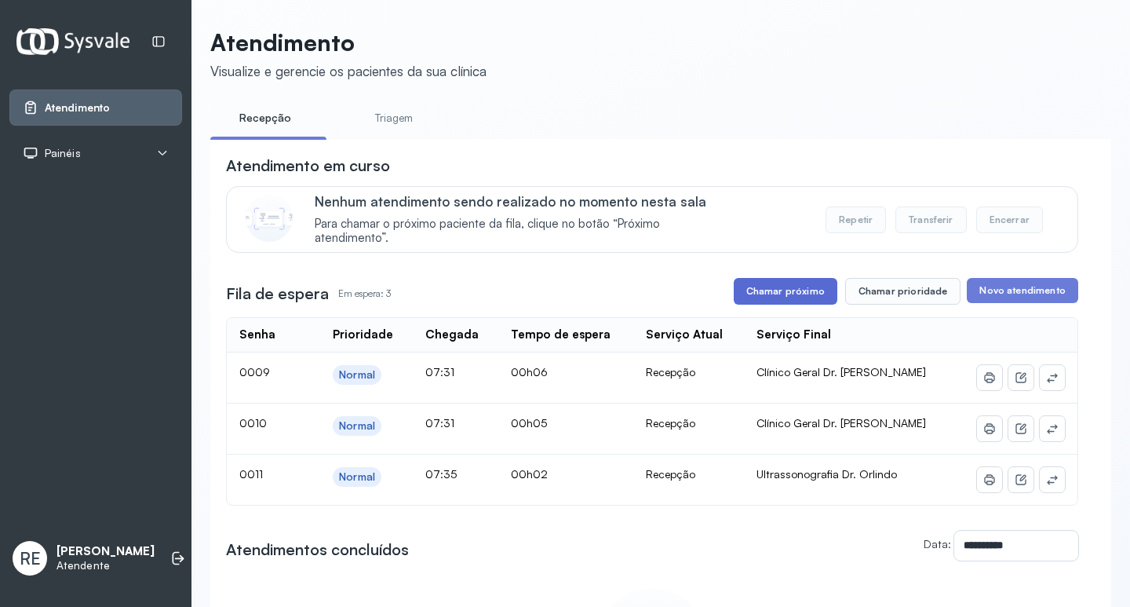
click at [776, 297] on button "Chamar próximo" at bounding box center [786, 291] width 104 height 27
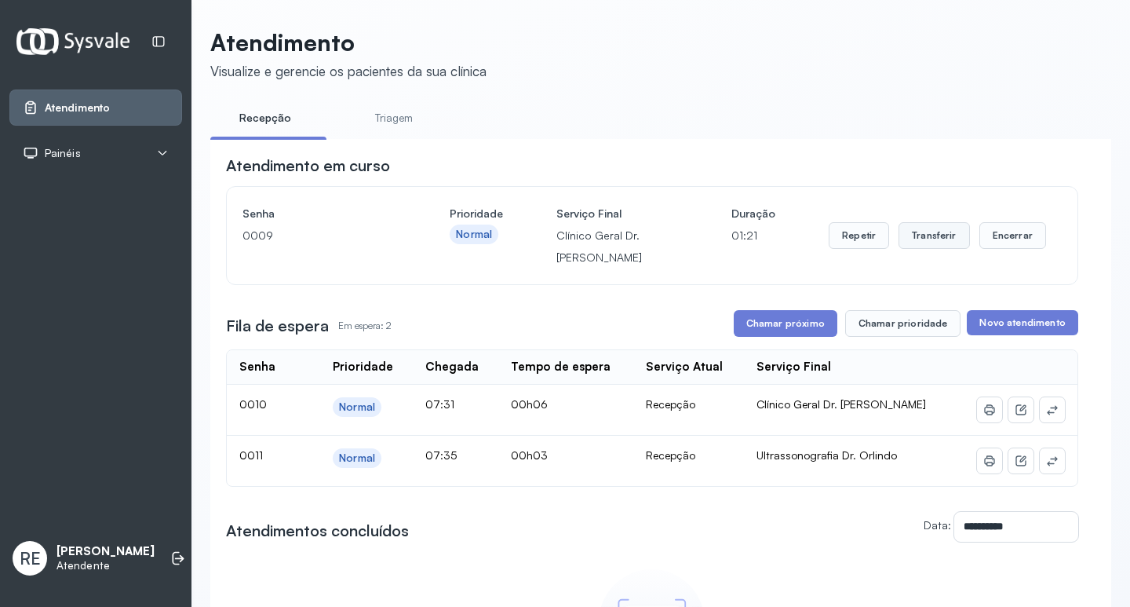
click at [918, 241] on button "Transferir" at bounding box center [934, 235] width 71 height 27
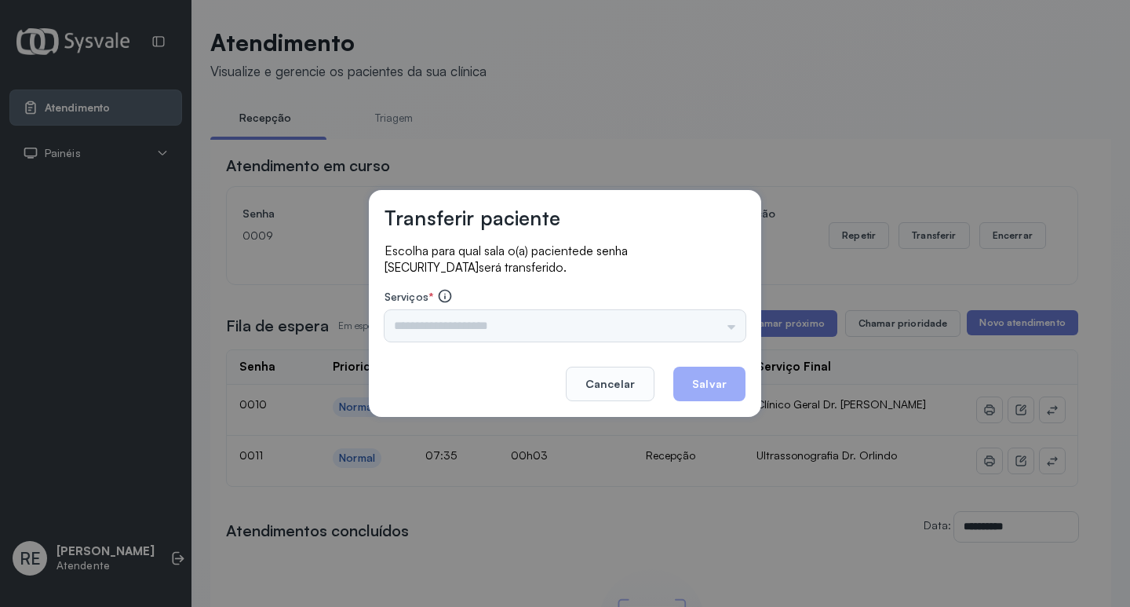
click at [473, 319] on div "Triagem Ortopedista Dr. Mauricio Ortopedista Dr. Ramon Ginecologista Dr. Amilto…" at bounding box center [565, 325] width 361 height 31
click at [473, 319] on input "text" at bounding box center [565, 325] width 361 height 31
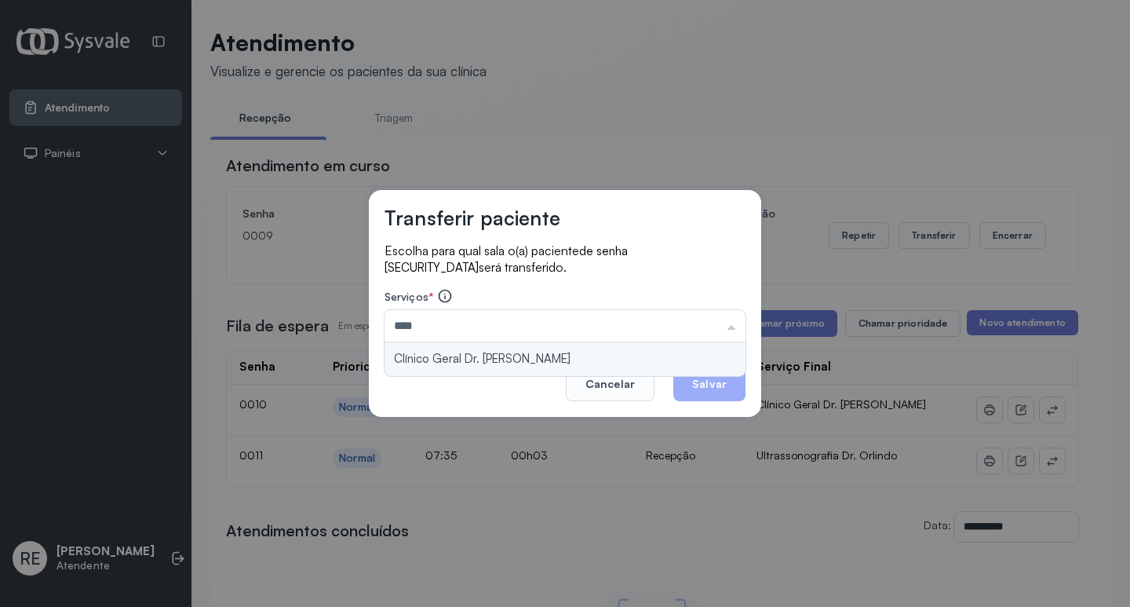
type input "**********"
click at [516, 370] on div "**********" at bounding box center [565, 303] width 392 height 227
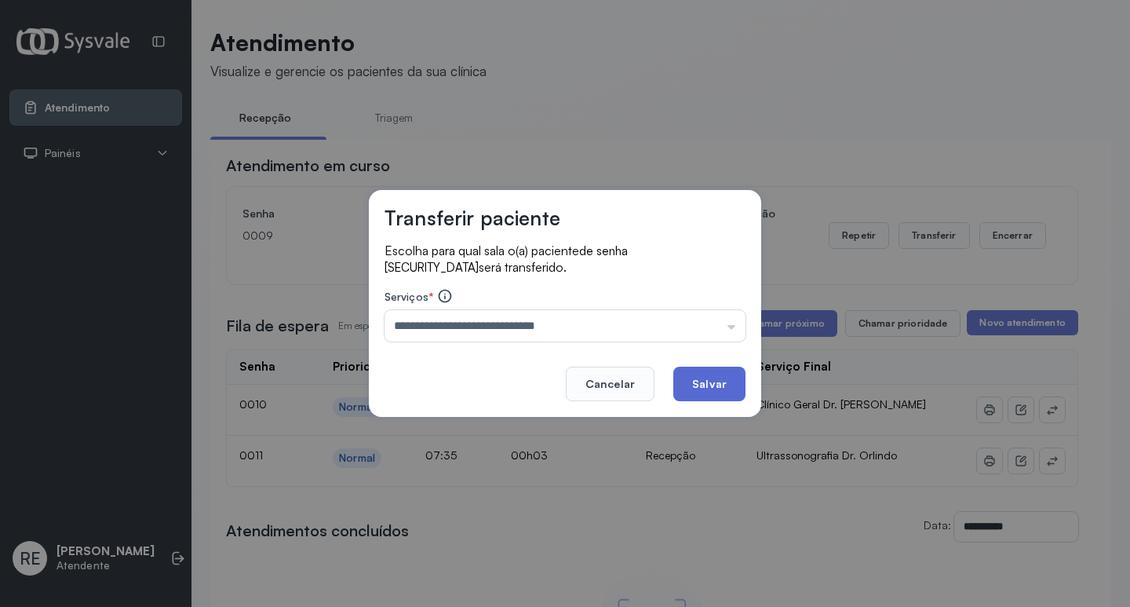
click at [718, 371] on button "Salvar" at bounding box center [709, 384] width 72 height 35
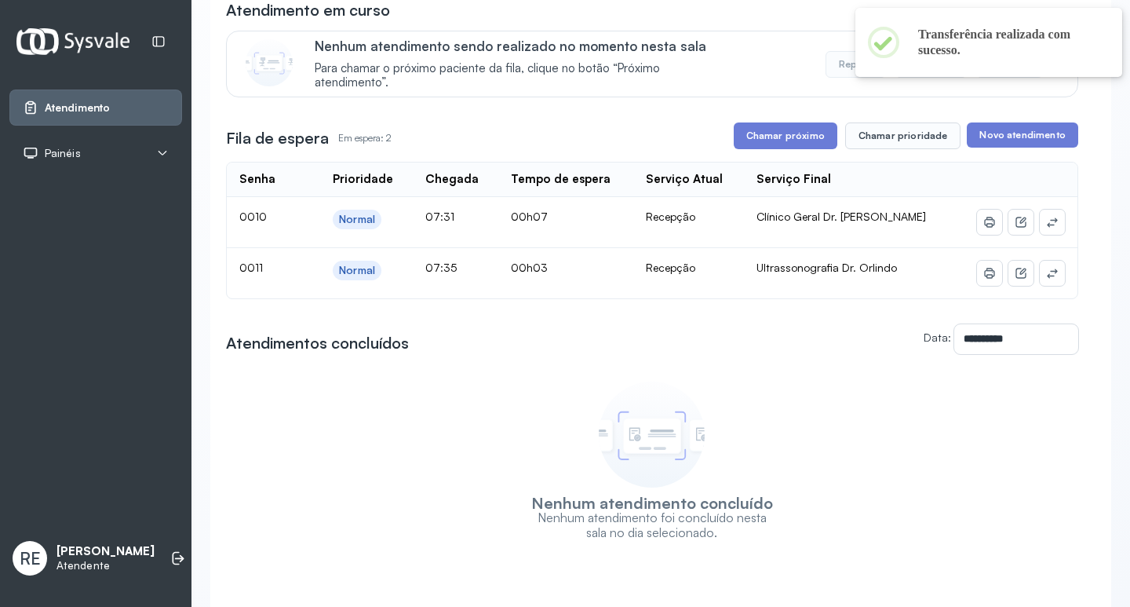
scroll to position [157, 0]
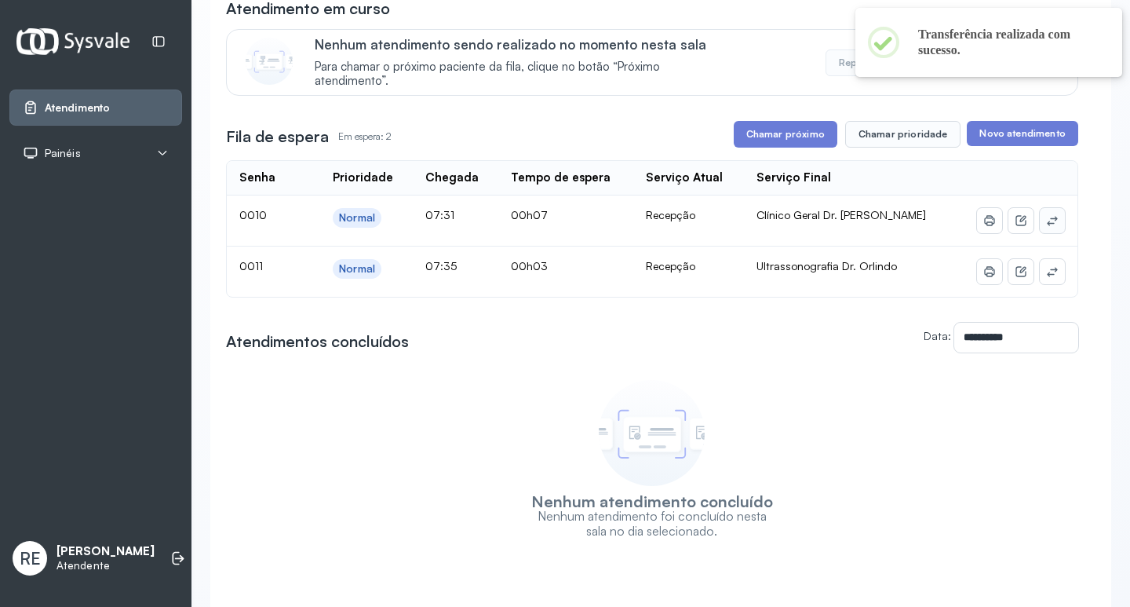
click at [1049, 218] on button at bounding box center [1052, 220] width 25 height 25
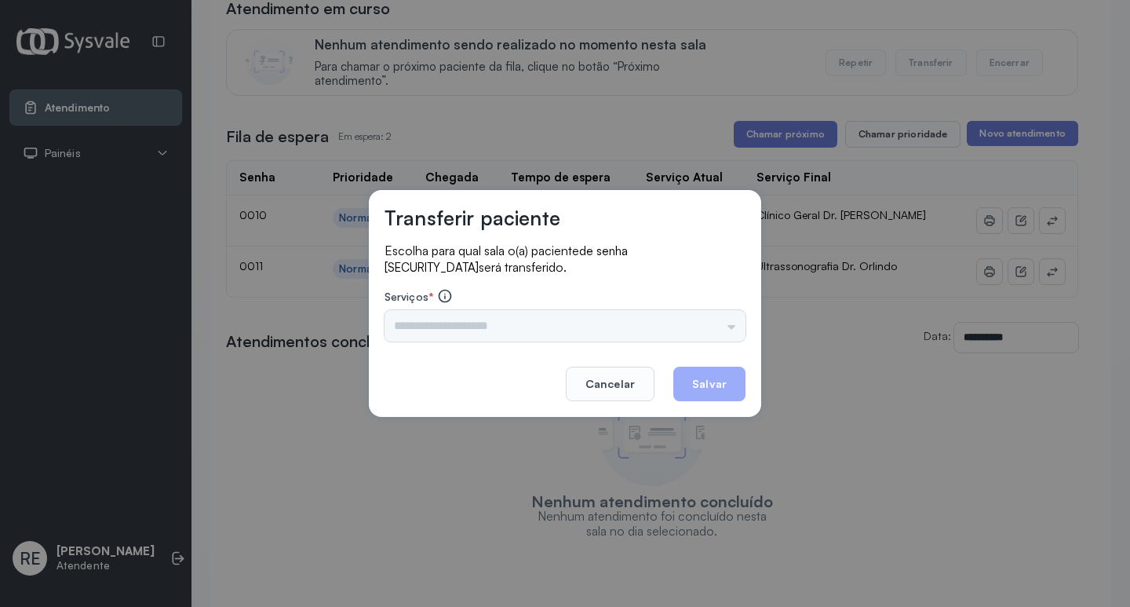
click at [476, 330] on div "Triagem Ortopedista Dr. Mauricio Ortopedista Dr. Ramon Ginecologista Dr. Amilto…" at bounding box center [565, 325] width 361 height 31
click at [467, 329] on div "Triagem Ortopedista Dr. Mauricio Ortopedista Dr. Ramon Ginecologista Dr. Amilto…" at bounding box center [565, 325] width 361 height 31
click at [454, 322] on div "Triagem Ortopedista Dr. Mauricio Ortopedista Dr. Ramon Ginecologista Dr. Amilto…" at bounding box center [565, 325] width 361 height 31
click at [457, 320] on div "Triagem Ortopedista Dr. Mauricio Ortopedista Dr. Ramon Ginecologista Dr. Amilto…" at bounding box center [565, 325] width 361 height 31
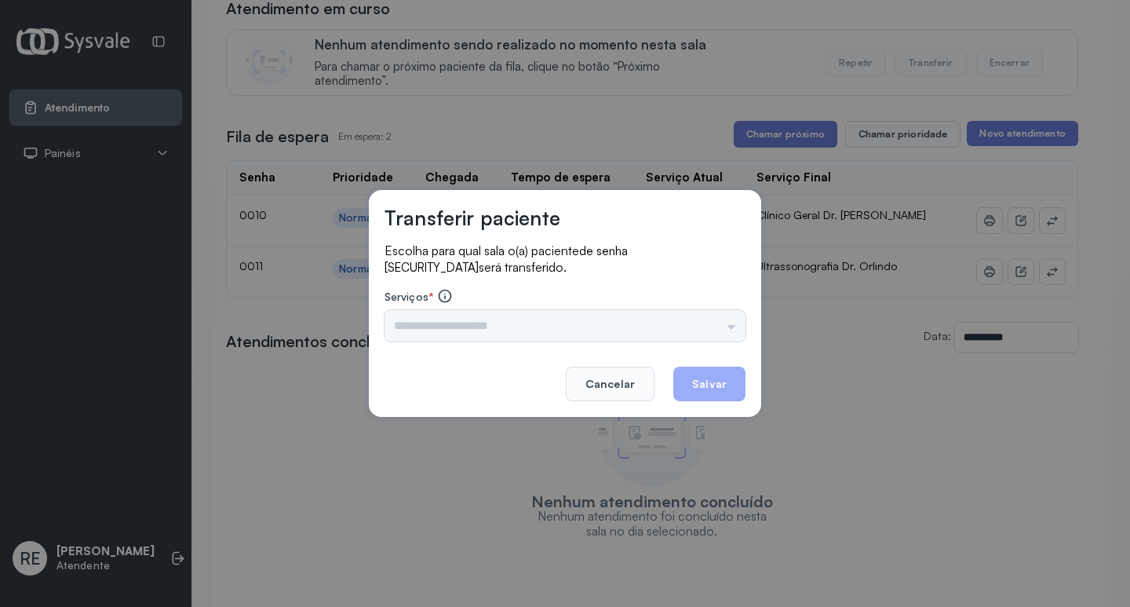
click at [452, 324] on div "Triagem Ortopedista Dr. Mauricio Ortopedista Dr. Ramon Ginecologista Dr. Amilto…" at bounding box center [565, 325] width 361 height 31
drag, startPoint x: 485, startPoint y: 323, endPoint x: 501, endPoint y: 323, distance: 16.5
click at [491, 323] on div "Triagem Ortopedista Dr. Mauricio Ortopedista Dr. Ramon Ginecologista Dr. Amilto…" at bounding box center [565, 325] width 361 height 31
click at [501, 323] on div "Triagem Ortopedista Dr. Mauricio Ortopedista Dr. Ramon Ginecologista Dr. Amilto…" at bounding box center [565, 325] width 361 height 31
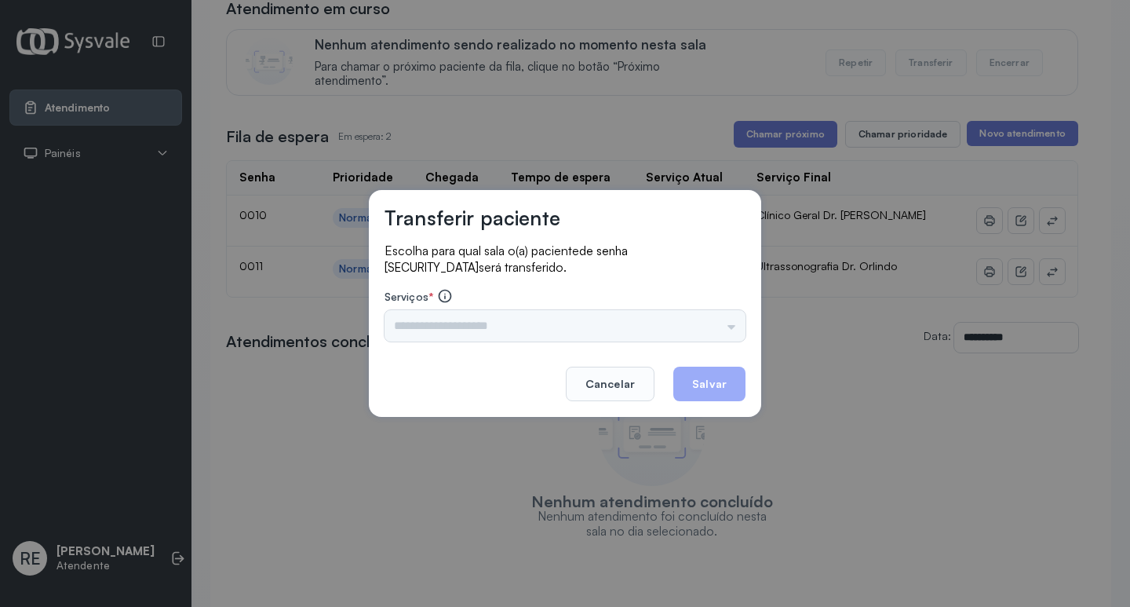
click at [502, 323] on div "Triagem Ortopedista Dr. Mauricio Ortopedista Dr. Ramon Ginecologista Dr. Amilto…" at bounding box center [565, 325] width 361 height 31
click at [502, 323] on input "text" at bounding box center [565, 325] width 361 height 31
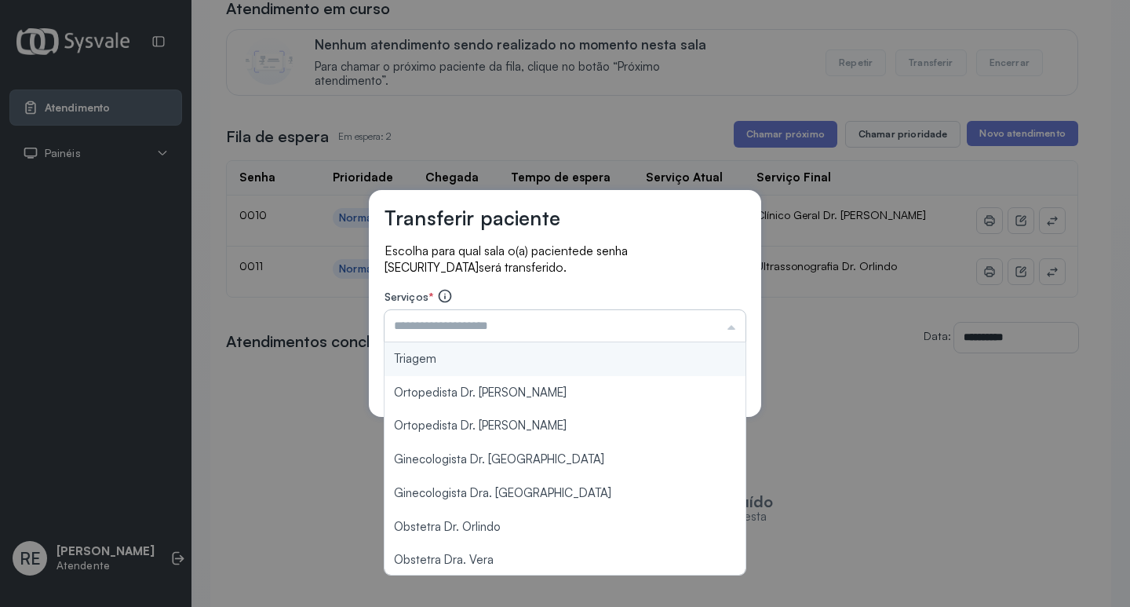
click at [503, 323] on input "text" at bounding box center [565, 325] width 361 height 31
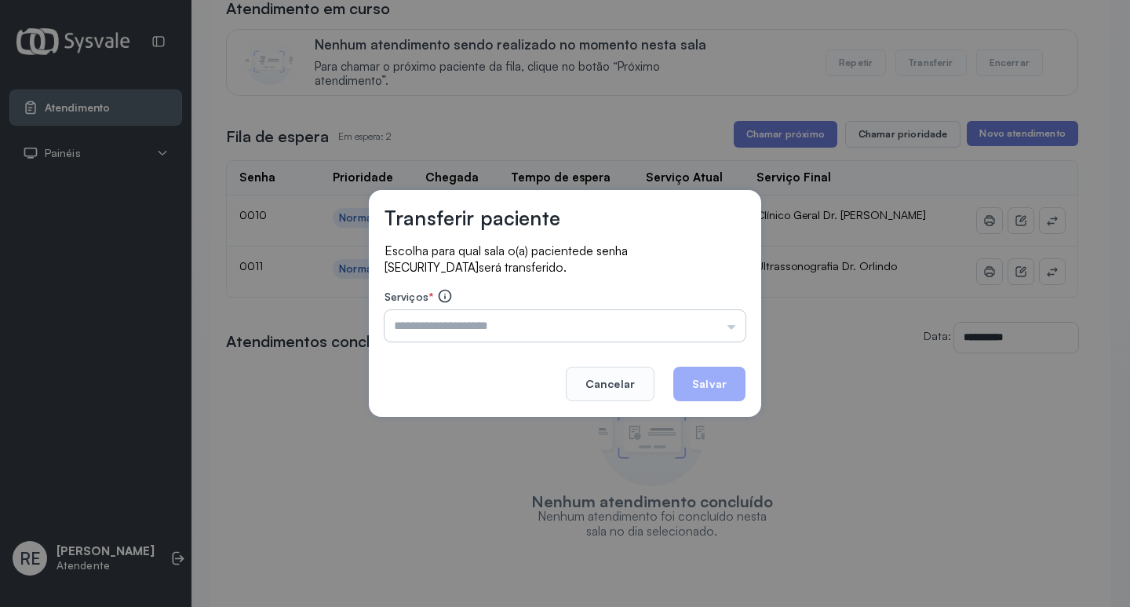
click at [503, 323] on input "text" at bounding box center [565, 325] width 361 height 31
type input "**********"
click at [705, 378] on button "Salvar" at bounding box center [709, 384] width 72 height 35
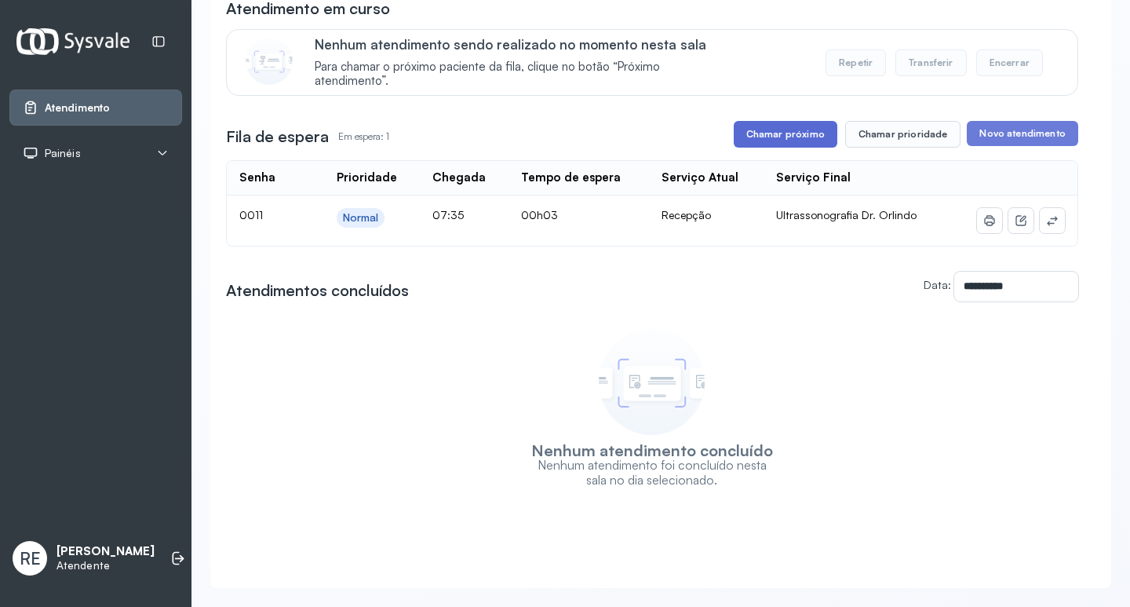
click at [801, 137] on button "Chamar próximo" at bounding box center [786, 134] width 104 height 27
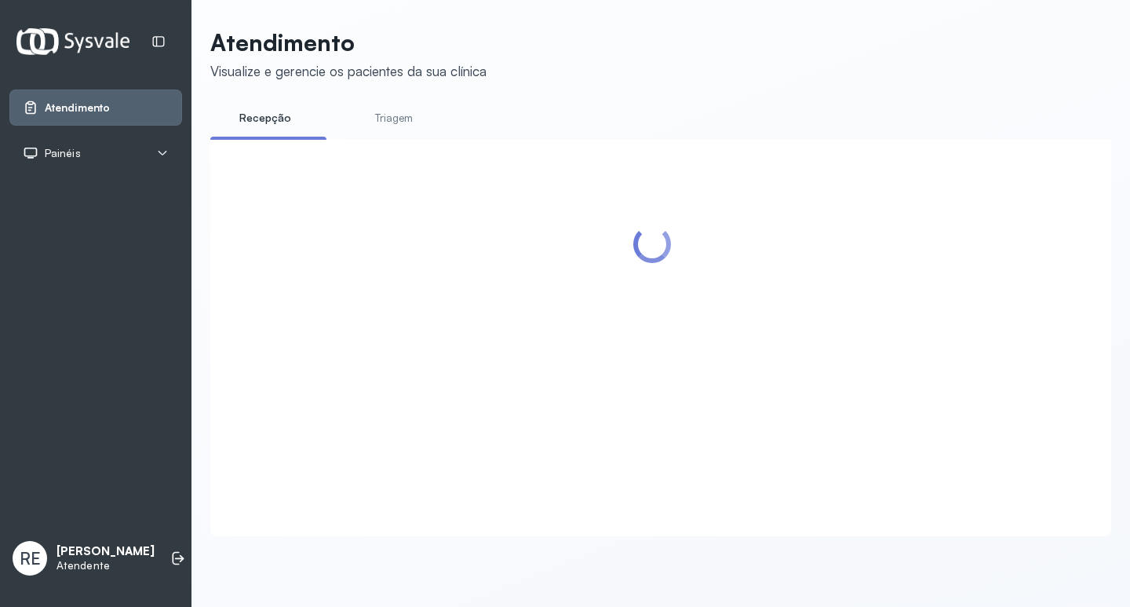
scroll to position [0, 0]
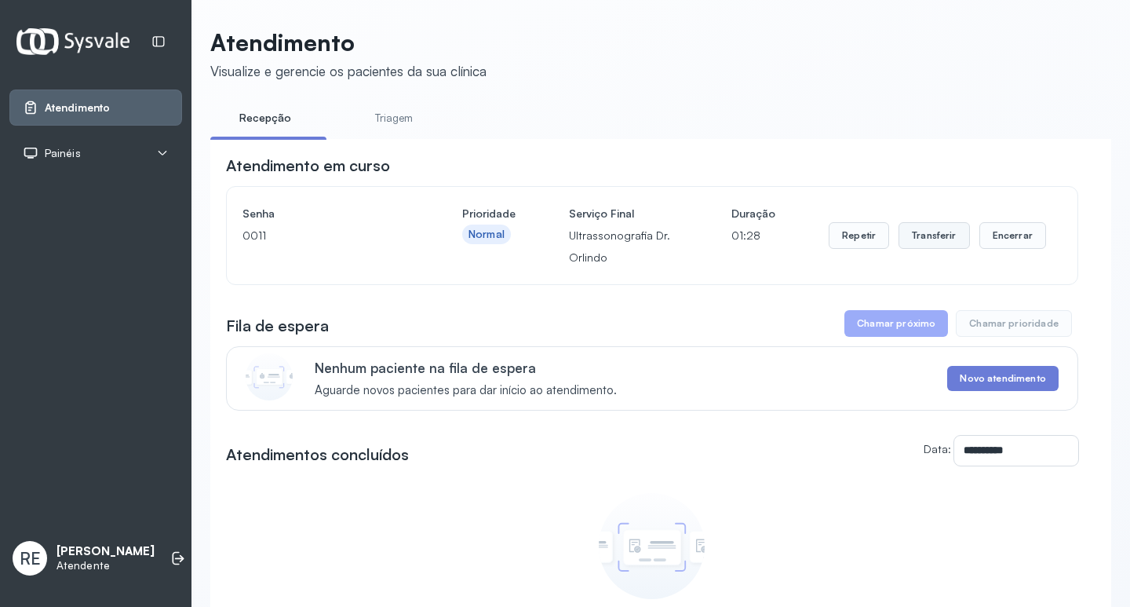
click at [914, 246] on button "Transferir" at bounding box center [934, 235] width 71 height 27
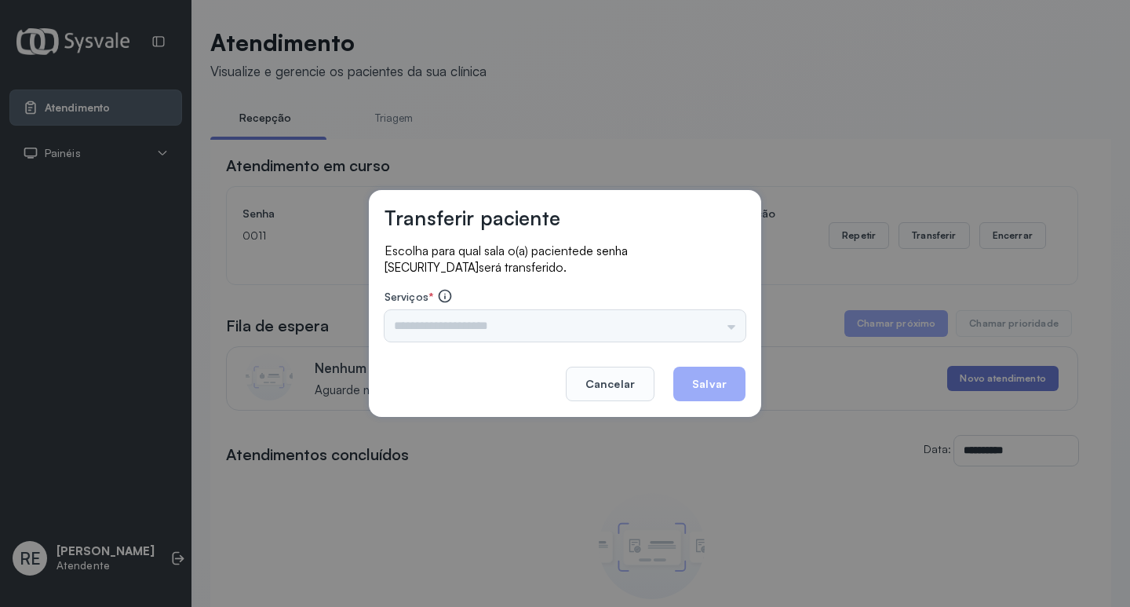
click at [436, 323] on div "Triagem Ortopedista Dr. Mauricio Ortopedista Dr. Ramon Ginecologista Dr. Amilto…" at bounding box center [565, 325] width 361 height 31
click at [434, 323] on div "Triagem Ortopedista Dr. Mauricio Ortopedista Dr. Ramon Ginecologista Dr. Amilto…" at bounding box center [565, 325] width 361 height 31
click at [427, 323] on div "Triagem Ortopedista Dr. Mauricio Ortopedista Dr. Ramon Ginecologista Dr. Amilto…" at bounding box center [565, 325] width 361 height 31
click at [468, 318] on input "text" at bounding box center [565, 325] width 361 height 31
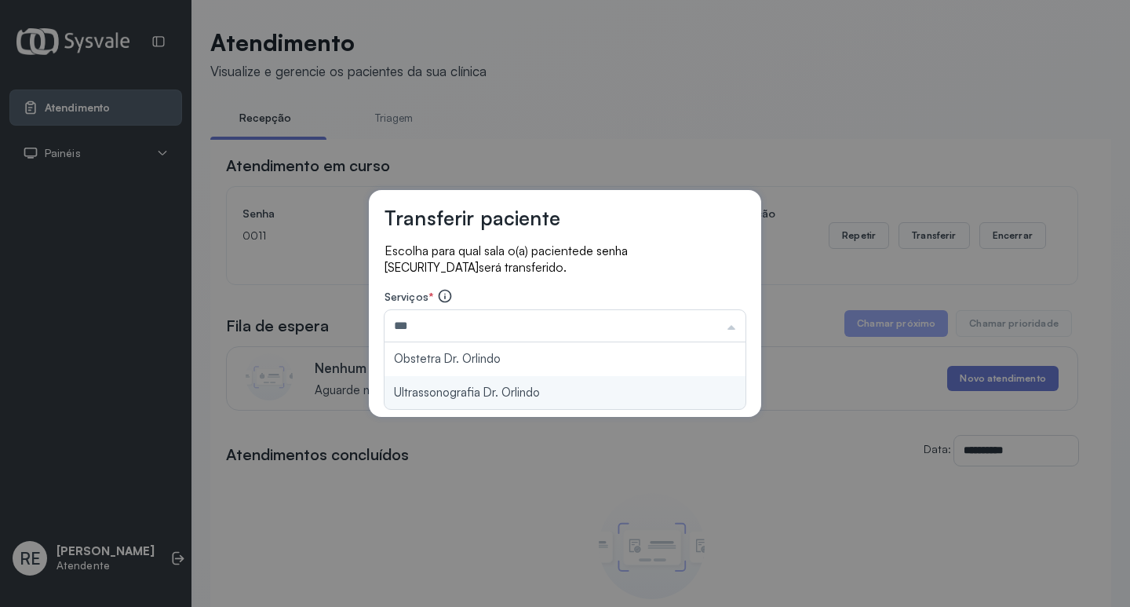
type input "**********"
drag, startPoint x: 464, startPoint y: 400, endPoint x: 491, endPoint y: 387, distance: 30.5
click at [465, 399] on div "**********" at bounding box center [565, 303] width 392 height 227
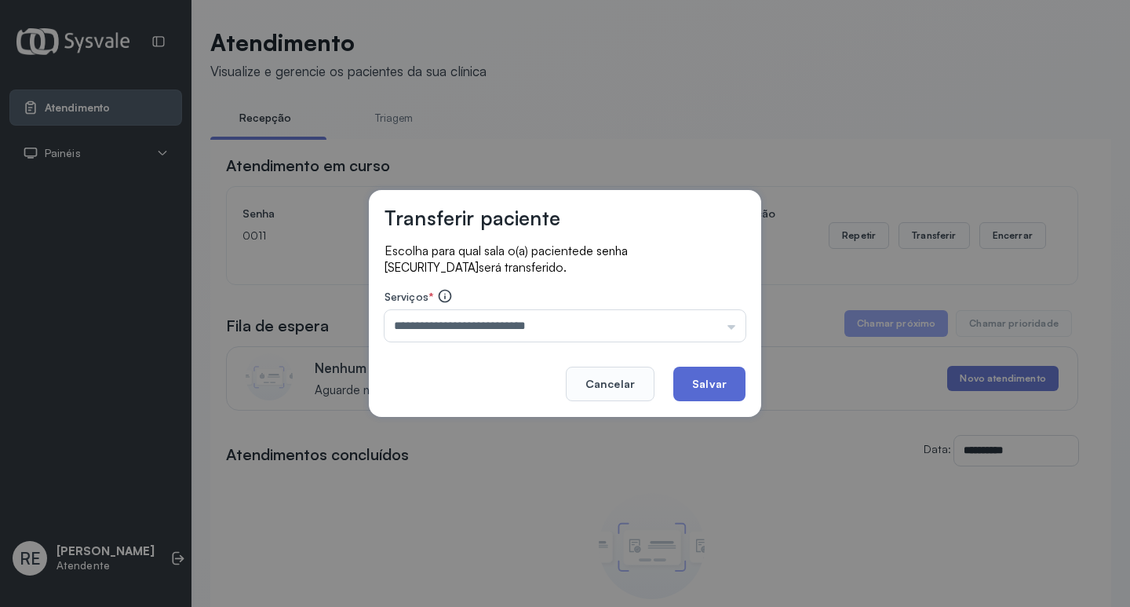
click at [688, 378] on button "Salvar" at bounding box center [709, 384] width 72 height 35
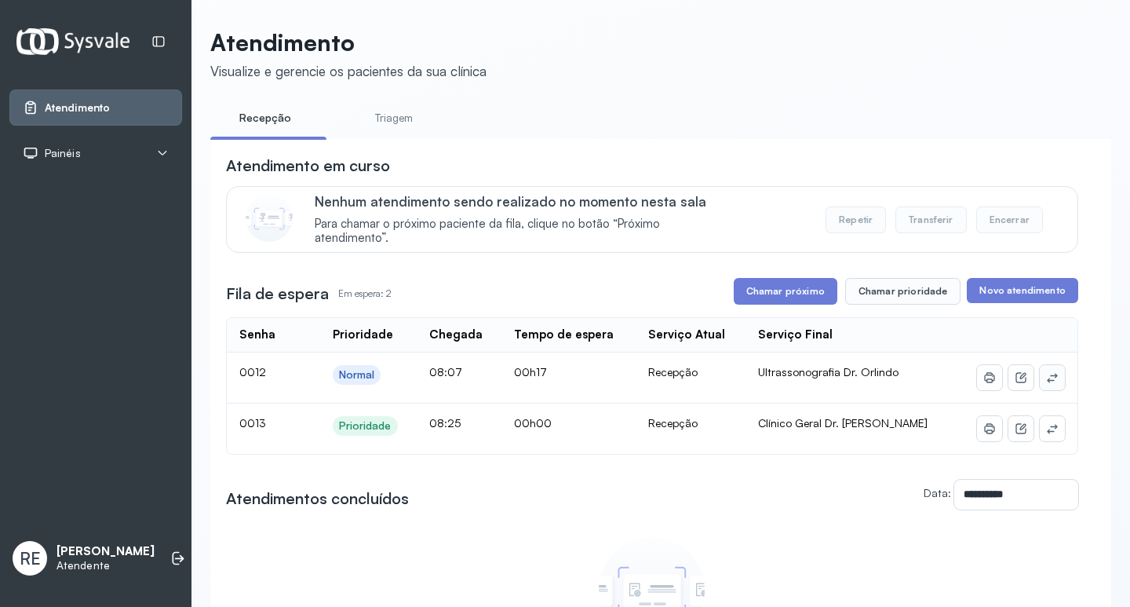
click at [1046, 384] on icon at bounding box center [1052, 377] width 13 height 13
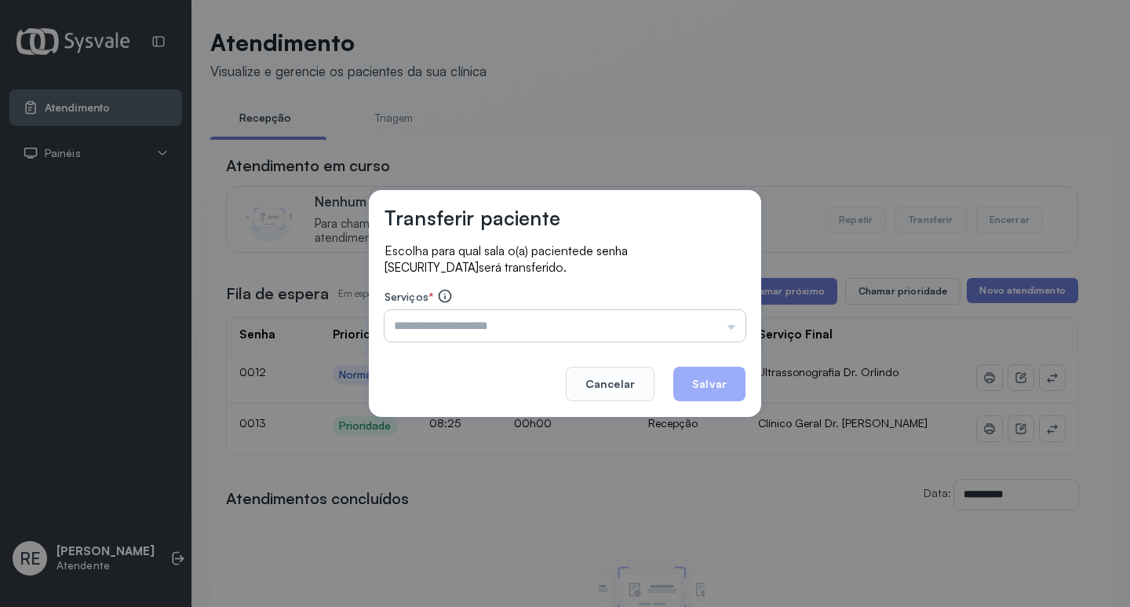
click at [428, 312] on input "text" at bounding box center [565, 325] width 361 height 31
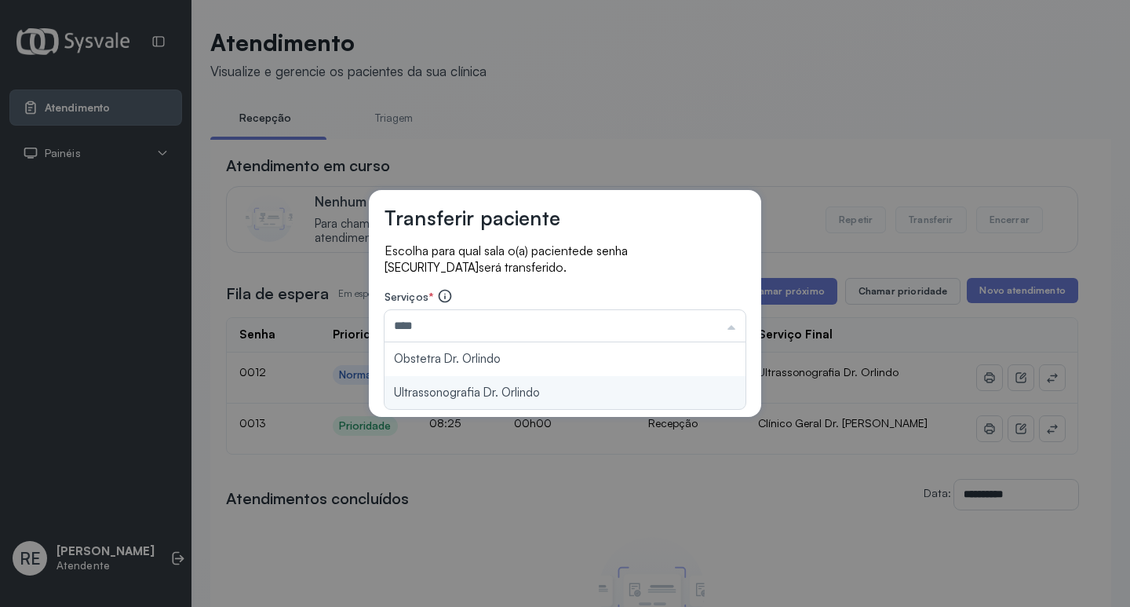
type input "**********"
click at [442, 385] on div "**********" at bounding box center [565, 303] width 392 height 227
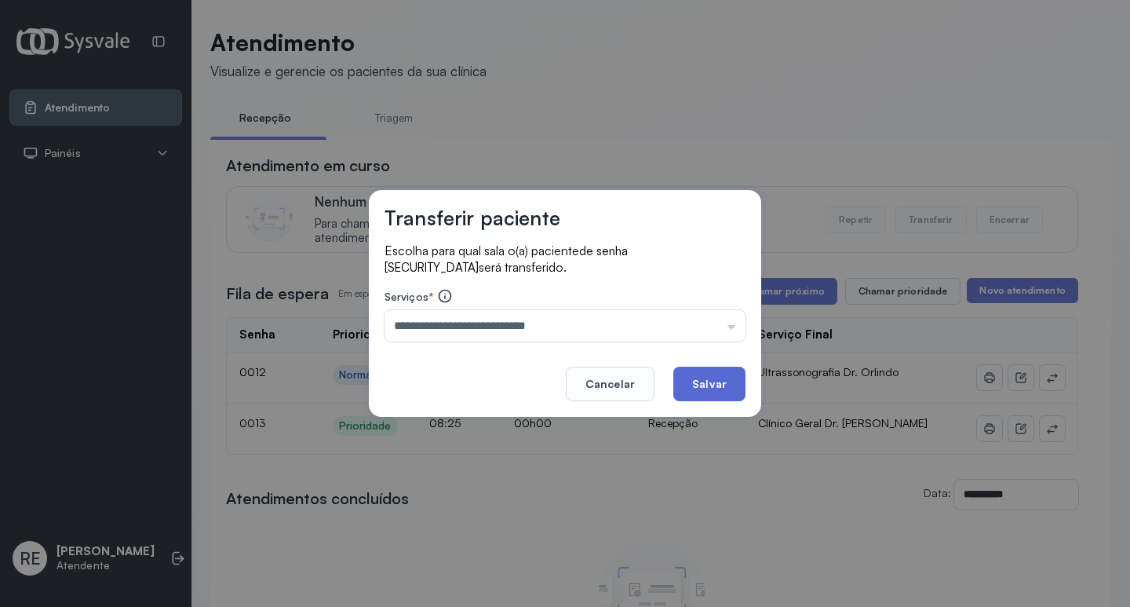
click at [694, 385] on button "Salvar" at bounding box center [709, 384] width 72 height 35
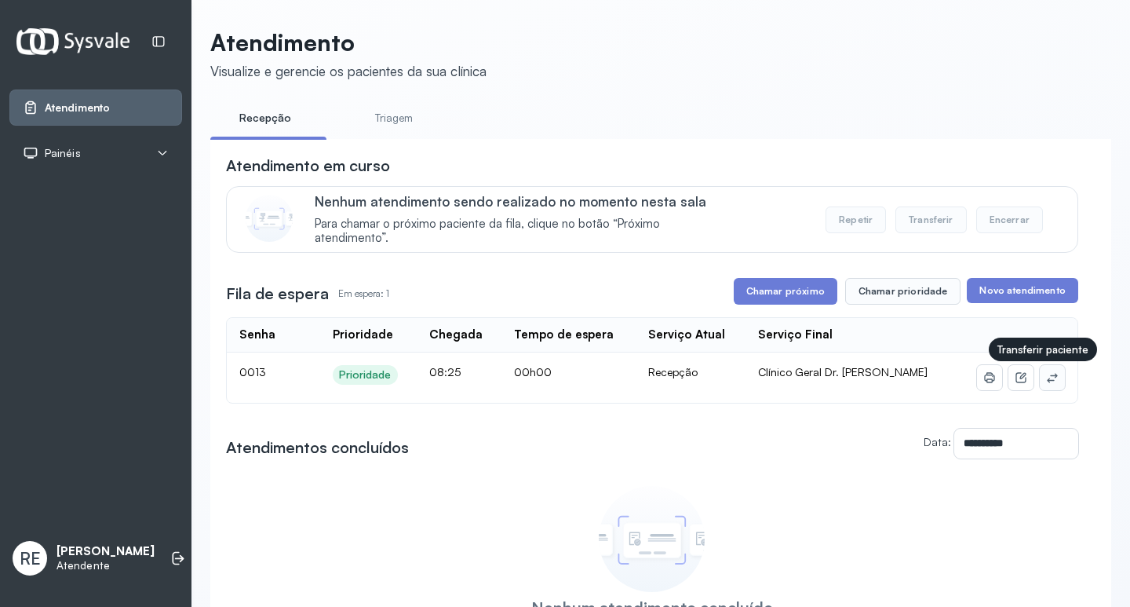
click at [1047, 380] on icon at bounding box center [1052, 377] width 10 height 9
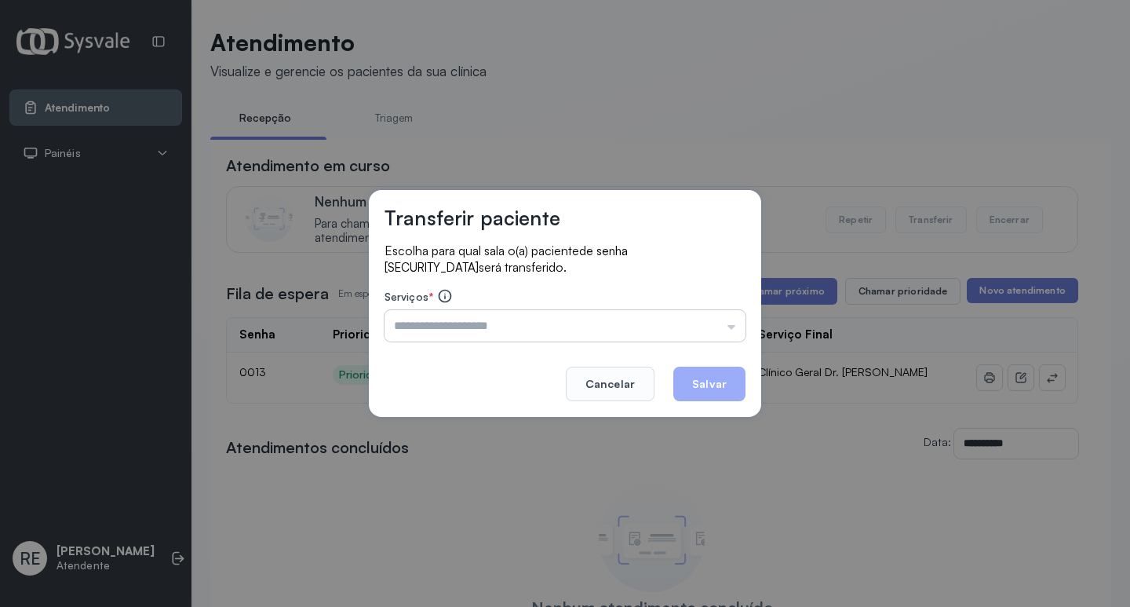
drag, startPoint x: 490, startPoint y: 337, endPoint x: 500, endPoint y: 334, distance: 10.9
click at [491, 337] on input "text" at bounding box center [565, 325] width 361 height 31
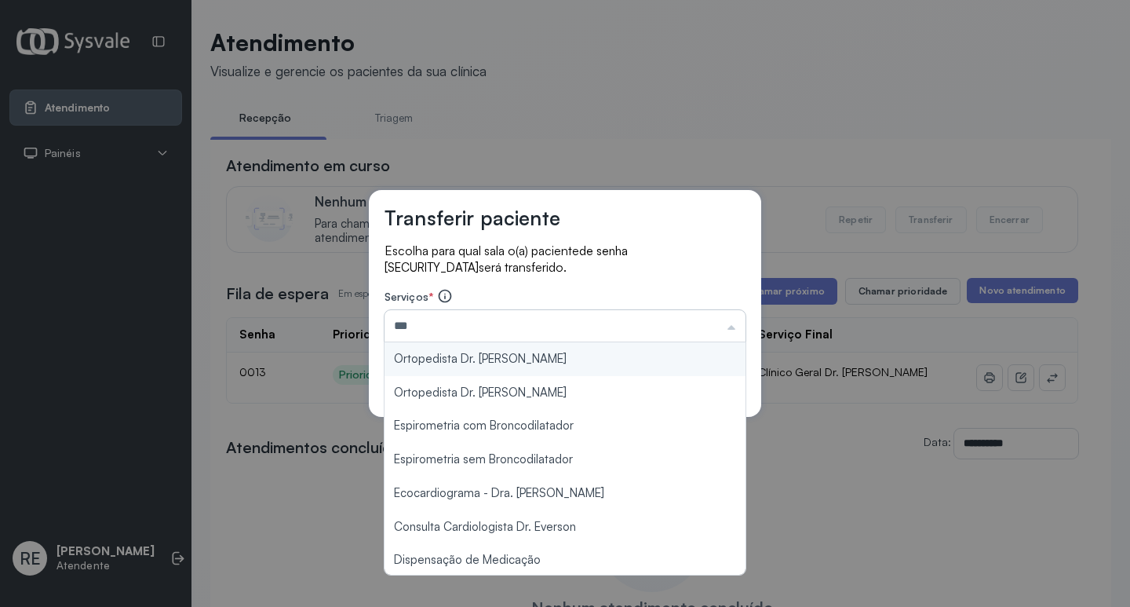
type input "**********"
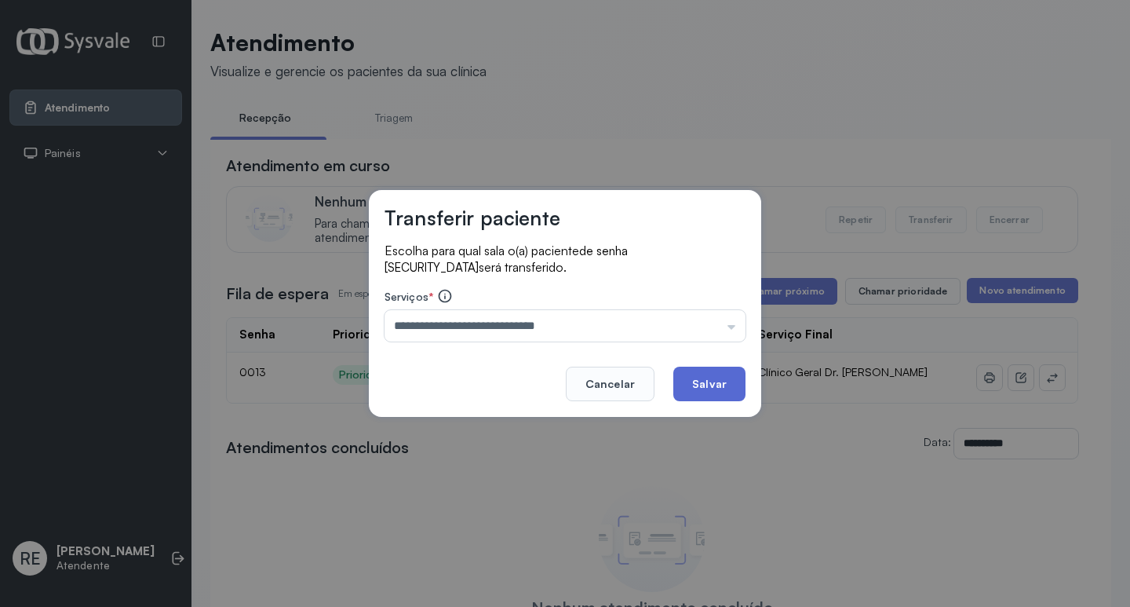
click at [693, 381] on button "Salvar" at bounding box center [709, 384] width 72 height 35
